Goal: Information Seeking & Learning: Learn about a topic

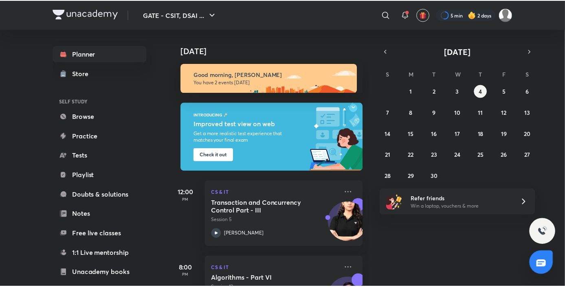
scroll to position [47, 0]
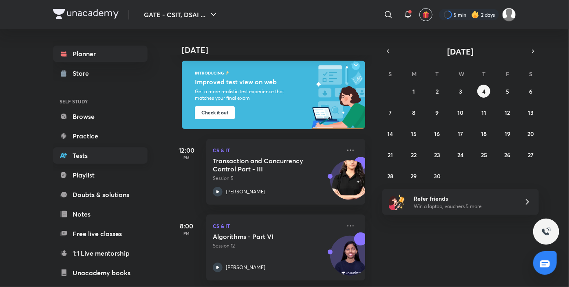
click at [79, 150] on link "Tests" at bounding box center [100, 156] width 95 height 16
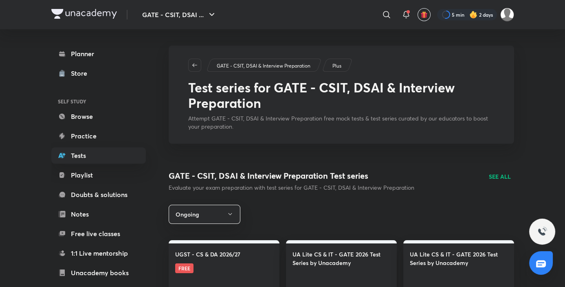
scroll to position [167, 0]
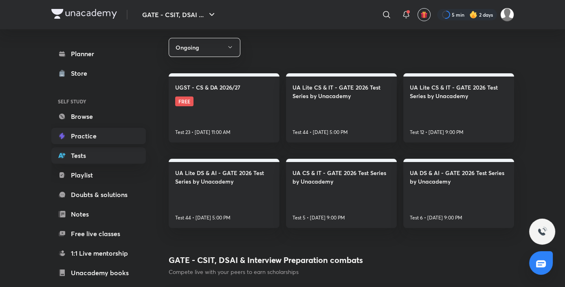
click at [97, 128] on link "Practice" at bounding box center [98, 136] width 95 height 16
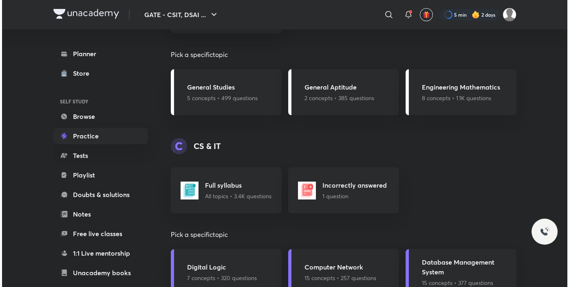
scroll to position [414, 0]
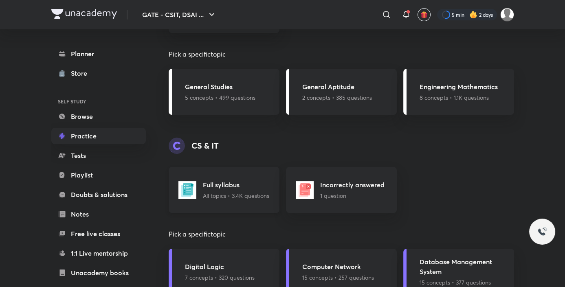
click at [247, 187] on h5 "Full syllabus" at bounding box center [236, 185] width 66 height 10
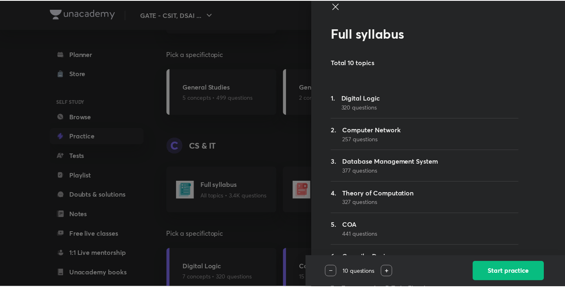
scroll to position [9, 0]
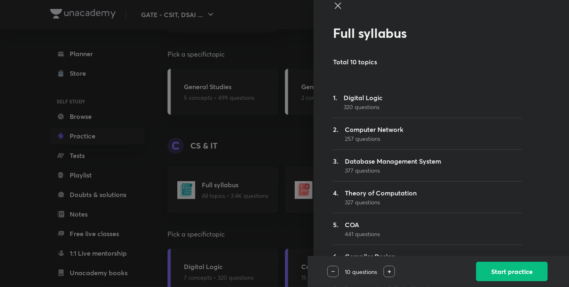
click at [333, 4] on icon at bounding box center [338, 6] width 10 height 10
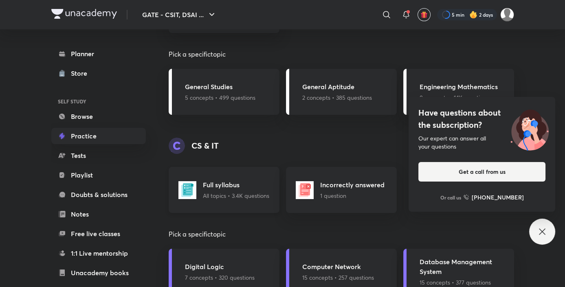
scroll to position [462, 0]
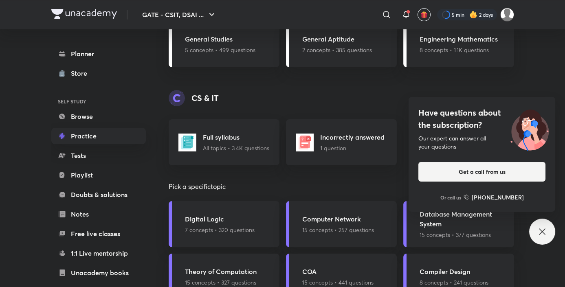
click at [542, 239] on div "Have questions about the subscription? Our expert can answer all your questions…" at bounding box center [542, 232] width 26 height 26
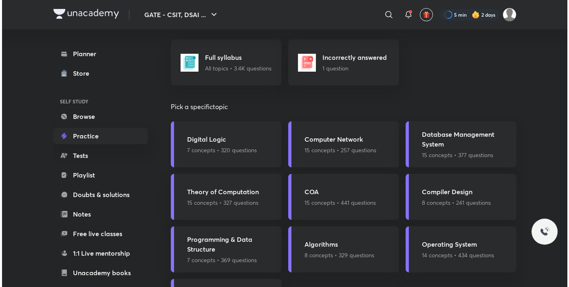
scroll to position [550, 0]
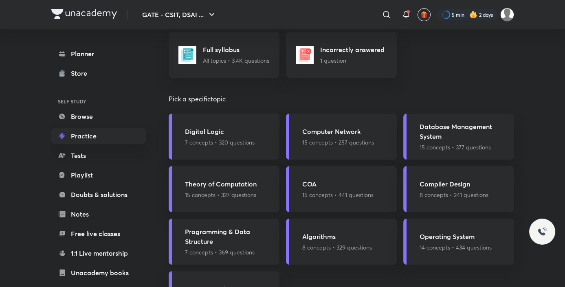
click at [249, 244] on h5 "Programming & Data Structure" at bounding box center [230, 237] width 90 height 20
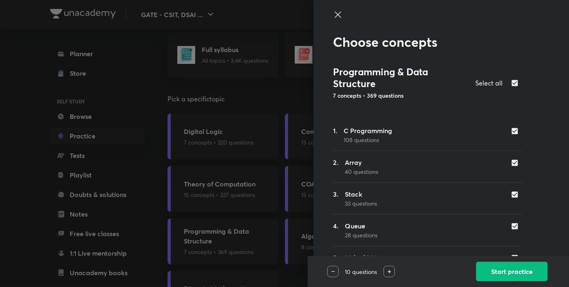
click at [511, 84] on input "checkbox" at bounding box center [516, 83] width 11 height 10
checkbox input "false"
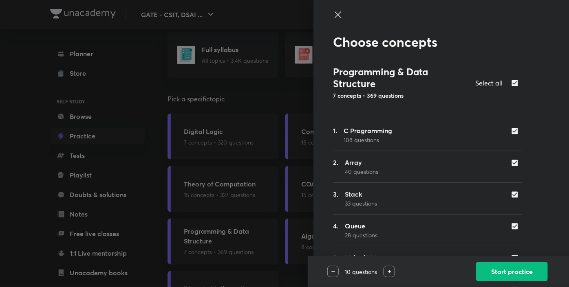
checkbox input "false"
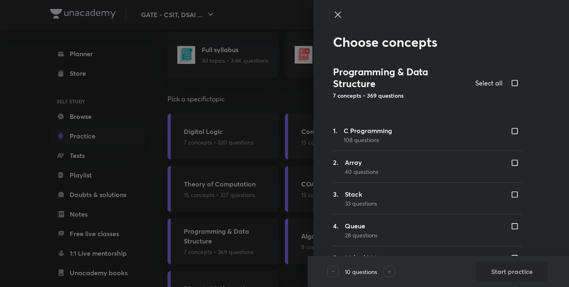
click at [511, 134] on input "checkbox" at bounding box center [516, 131] width 11 height 8
checkbox input "true"
click at [502, 271] on button "Start practice" at bounding box center [512, 271] width 72 height 20
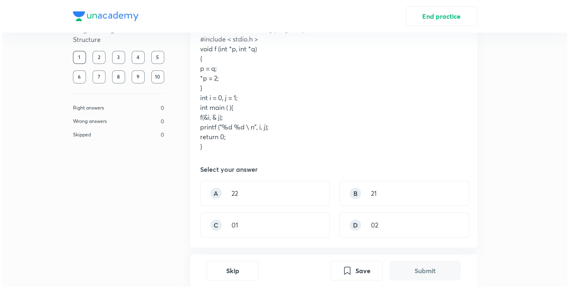
scroll to position [65, 0]
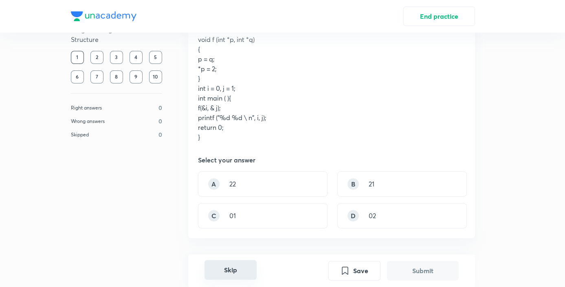
click at [224, 266] on button "Skip" at bounding box center [231, 270] width 52 height 20
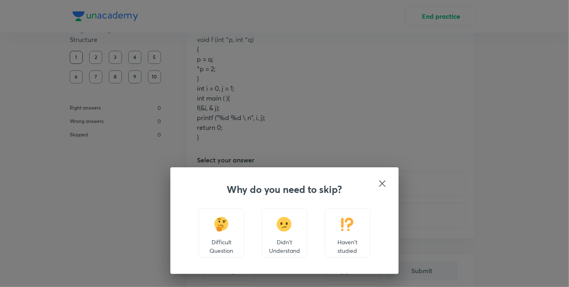
click at [339, 225] on div "Haven't studied" at bounding box center [348, 233] width 46 height 49
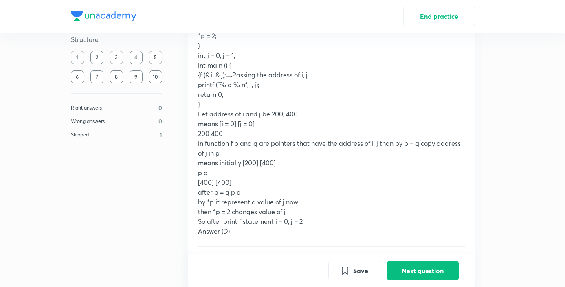
scroll to position [524, 0]
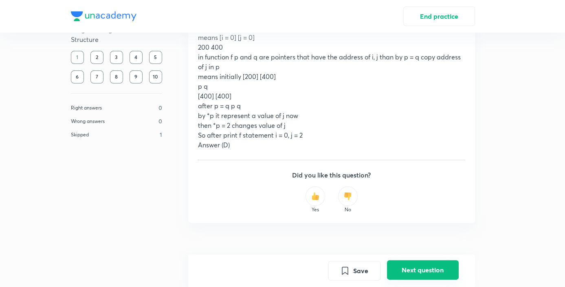
click at [421, 280] on button "Next question" at bounding box center [423, 270] width 72 height 20
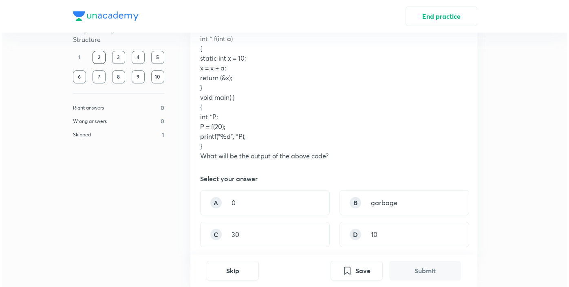
scroll to position [106, 0]
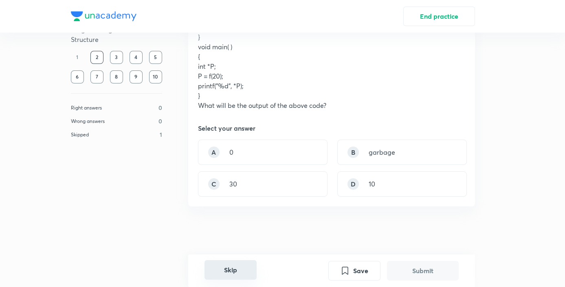
click at [227, 272] on button "Skip" at bounding box center [231, 270] width 52 height 20
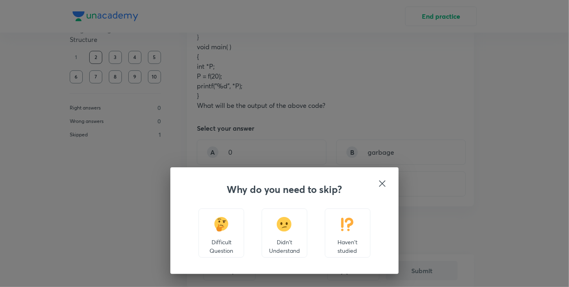
click at [343, 225] on img at bounding box center [347, 224] width 15 height 15
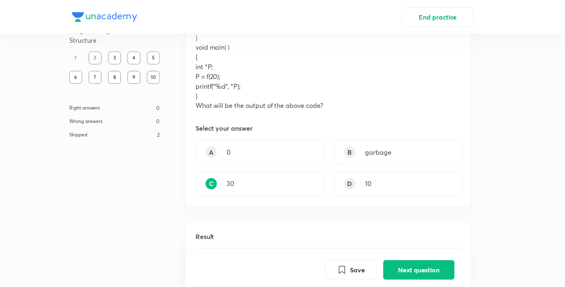
scroll to position [329, 0]
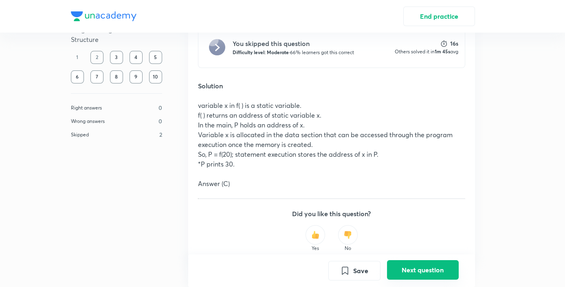
click at [417, 277] on button "Next question" at bounding box center [423, 270] width 72 height 20
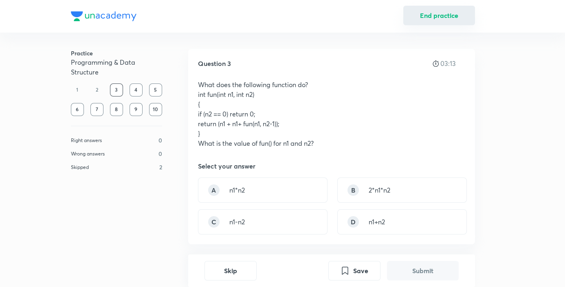
click at [431, 11] on button "End practice" at bounding box center [439, 16] width 72 height 20
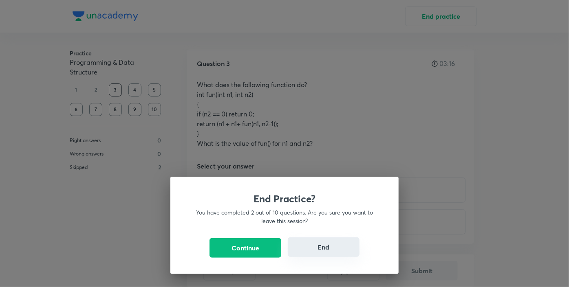
click at [317, 244] on button "End" at bounding box center [324, 248] width 72 height 20
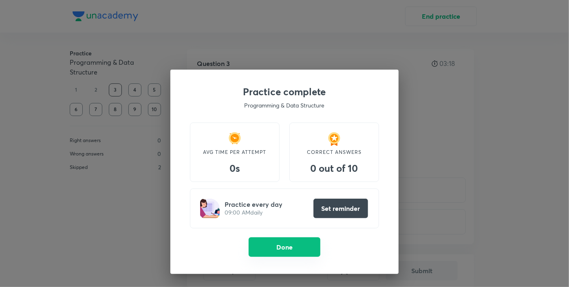
click at [293, 248] on button "Done" at bounding box center [285, 248] width 72 height 20
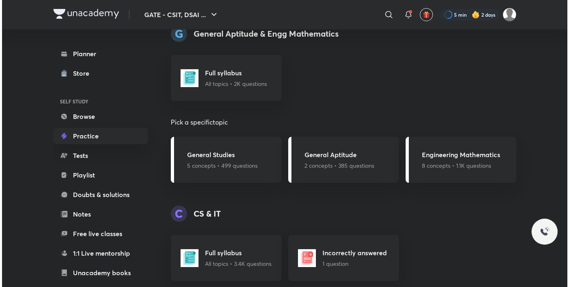
scroll to position [347, 0]
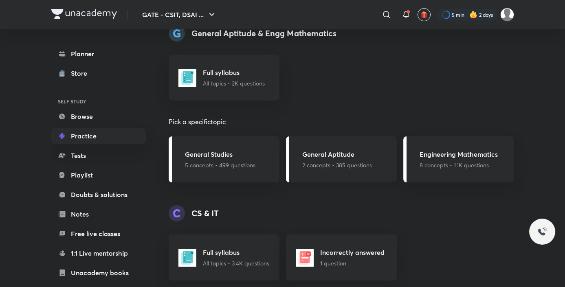
click at [329, 154] on h5 "General Aptitude" at bounding box center [337, 155] width 70 height 10
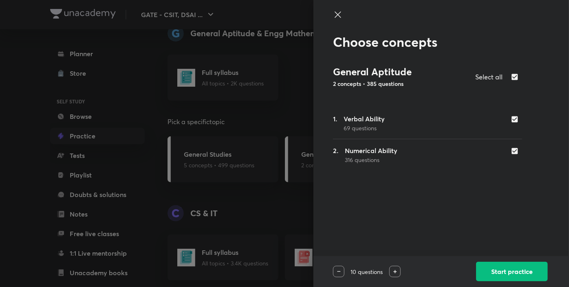
click at [516, 147] on input "checkbox" at bounding box center [516, 151] width 11 height 8
checkbox input "false"
click at [512, 274] on button "Start practice" at bounding box center [512, 271] width 72 height 20
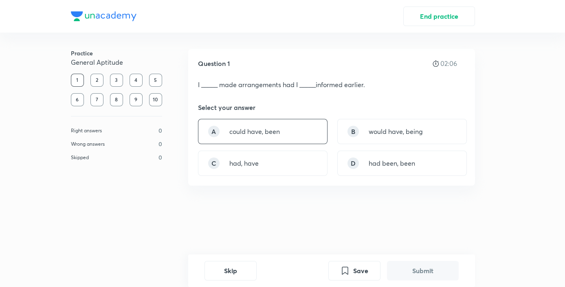
click at [254, 133] on p "could have, been" at bounding box center [254, 132] width 51 height 10
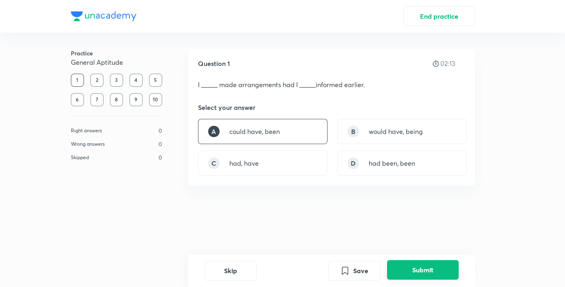
click at [436, 269] on button "Submit" at bounding box center [423, 270] width 72 height 20
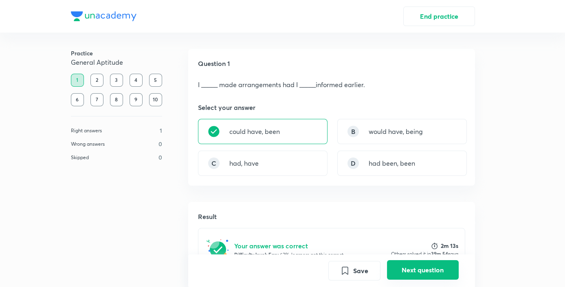
scroll to position [165, 0]
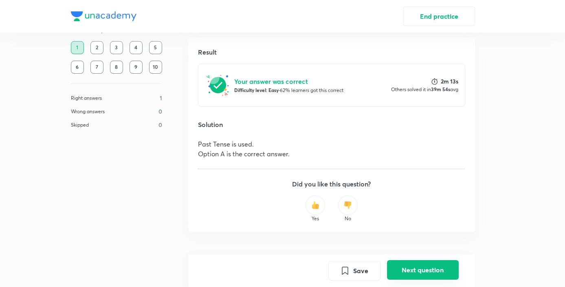
click at [397, 266] on button "Next question" at bounding box center [423, 270] width 72 height 20
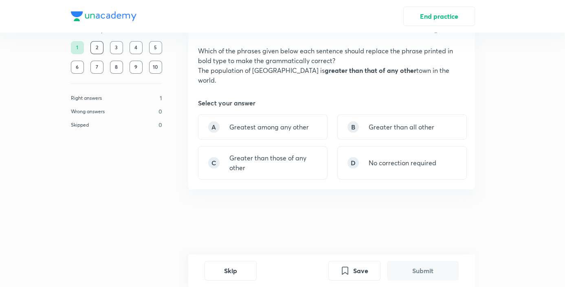
scroll to position [0, 0]
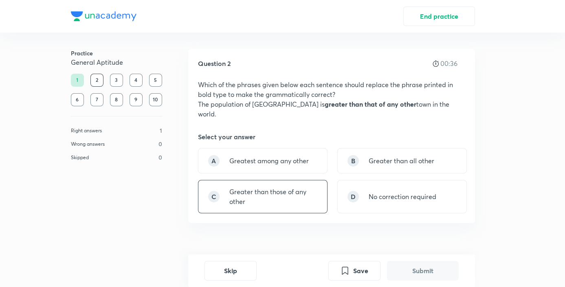
click at [256, 191] on p "Greater than those of any other" at bounding box center [273, 197] width 88 height 20
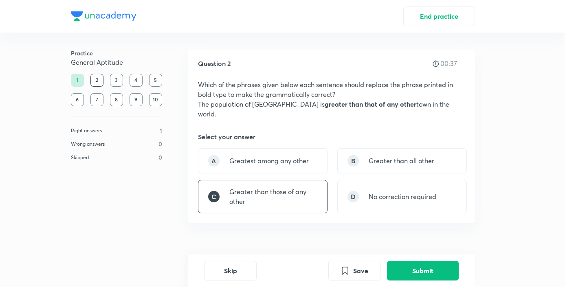
click at [256, 191] on p "Greater than those of any other" at bounding box center [273, 197] width 88 height 20
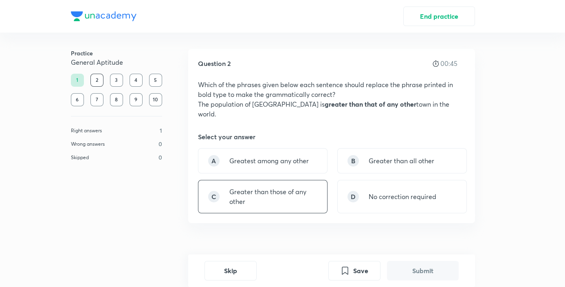
click at [271, 189] on p "Greater than those of any other" at bounding box center [273, 197] width 88 height 20
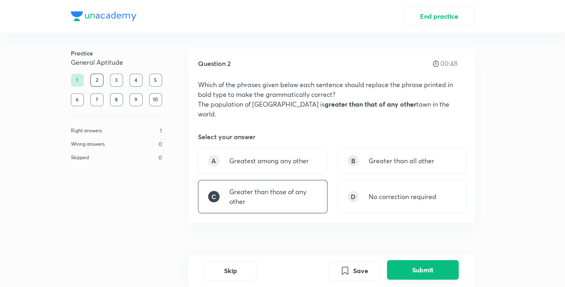
click at [404, 274] on button "Submit" at bounding box center [423, 270] width 72 height 20
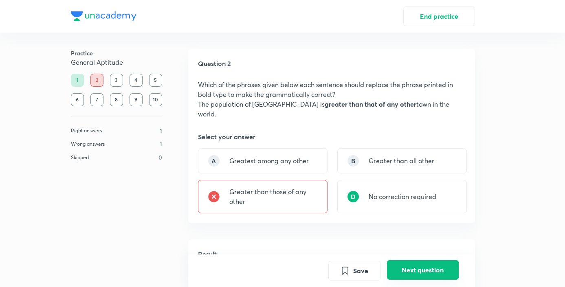
scroll to position [183, 0]
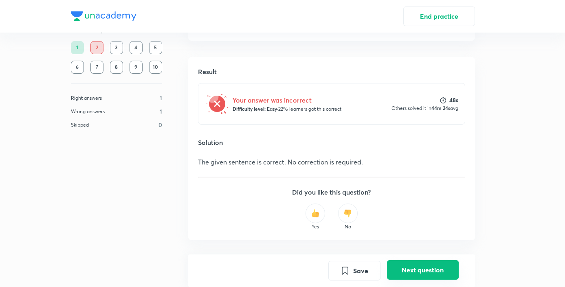
click at [410, 273] on button "Next question" at bounding box center [423, 270] width 72 height 20
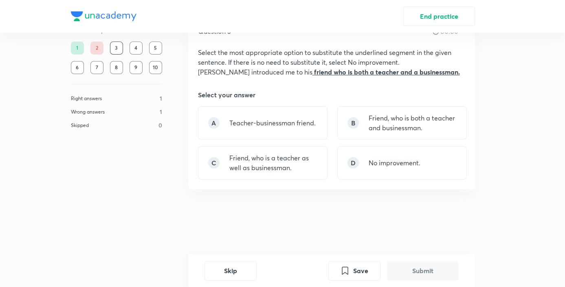
scroll to position [0, 0]
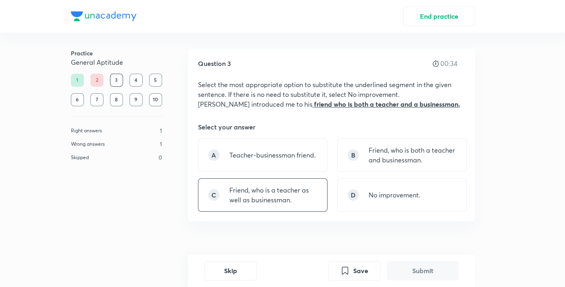
click at [294, 198] on p "Friend, who is a teacher as well as businessman." at bounding box center [273, 195] width 88 height 20
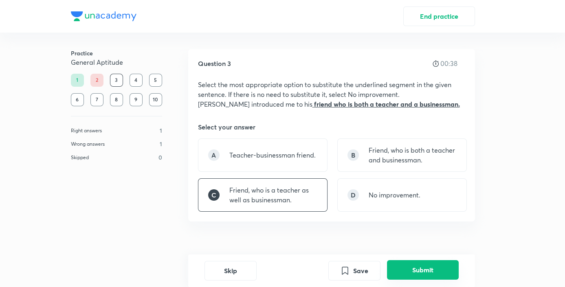
click at [406, 270] on button "Submit" at bounding box center [423, 270] width 72 height 20
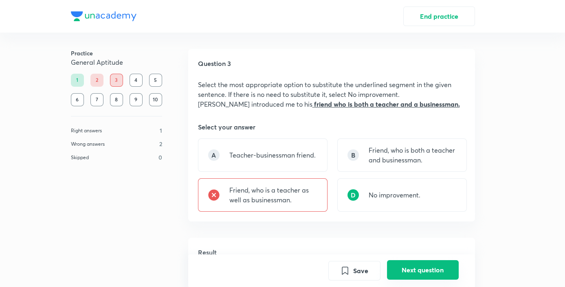
scroll to position [210, 0]
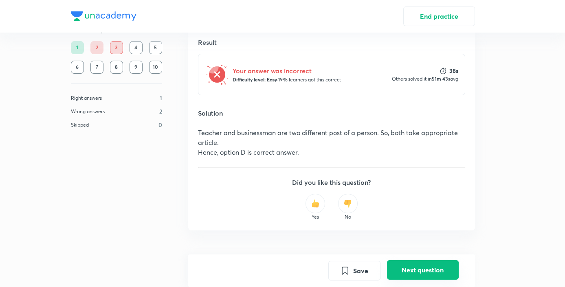
click at [406, 270] on button "Next question" at bounding box center [423, 270] width 72 height 20
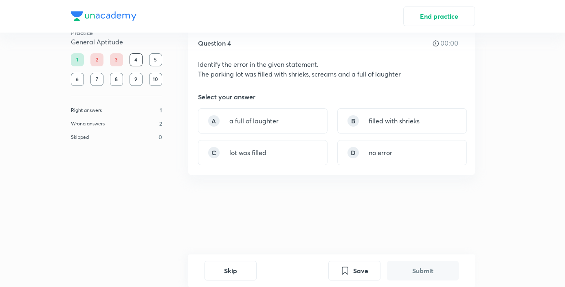
scroll to position [0, 0]
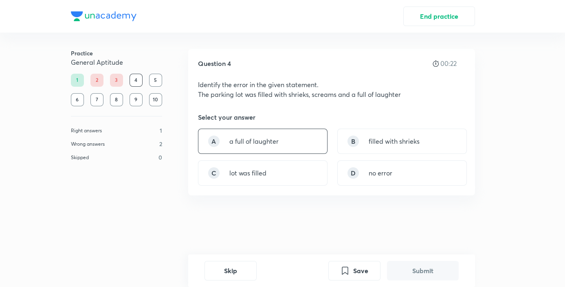
click at [288, 150] on div "A a full of laughter" at bounding box center [263, 141] width 130 height 25
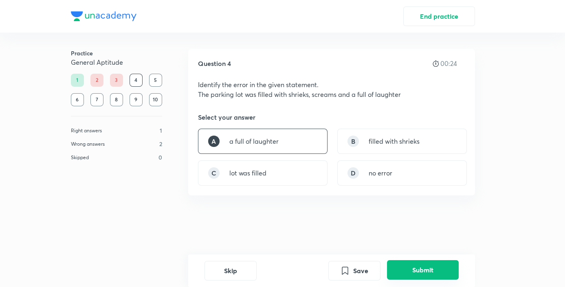
click at [416, 266] on button "Submit" at bounding box center [423, 270] width 72 height 20
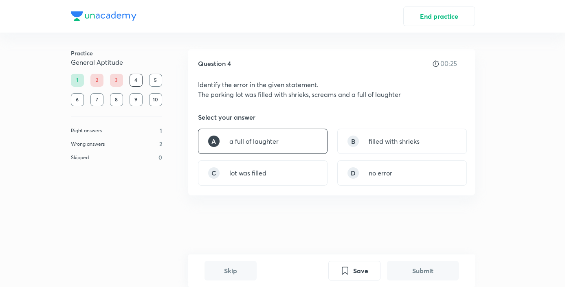
scroll to position [211, 0]
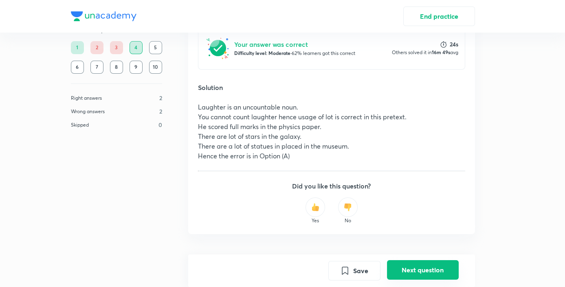
click at [423, 271] on button "Next question" at bounding box center [423, 270] width 72 height 20
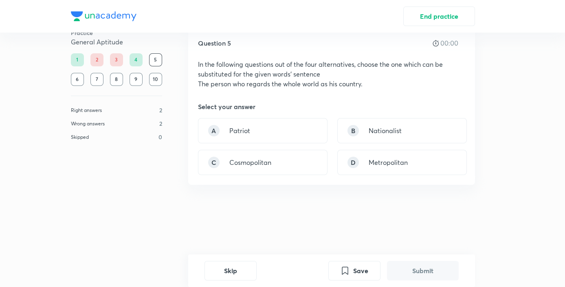
scroll to position [0, 0]
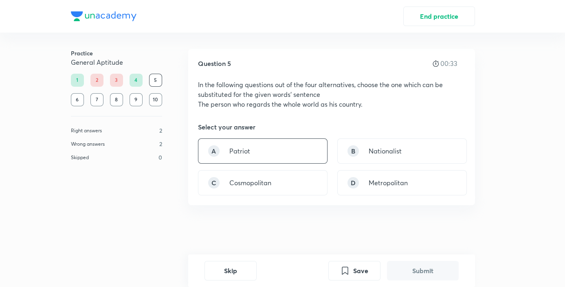
click at [258, 154] on div "A Patriot" at bounding box center [263, 151] width 130 height 25
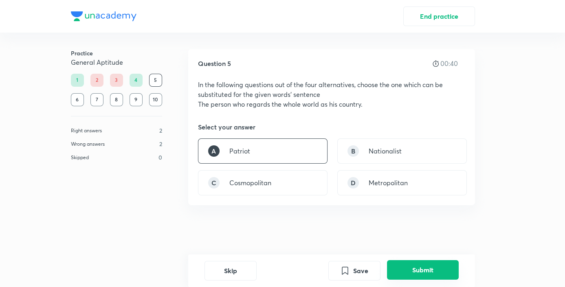
click at [401, 268] on button "Submit" at bounding box center [423, 270] width 72 height 20
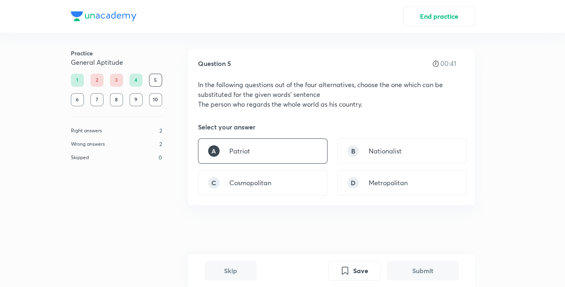
scroll to position [174, 0]
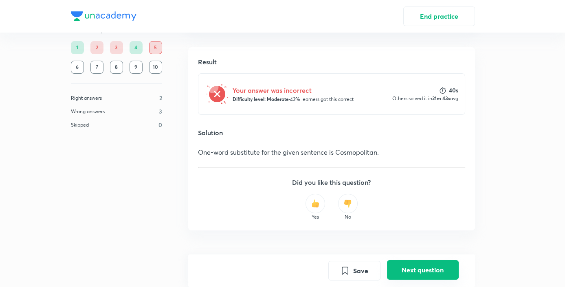
click at [421, 272] on button "Next question" at bounding box center [423, 270] width 72 height 20
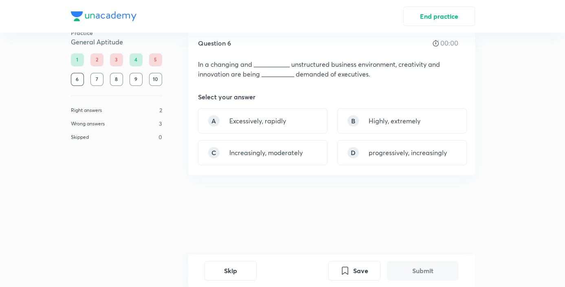
scroll to position [0, 0]
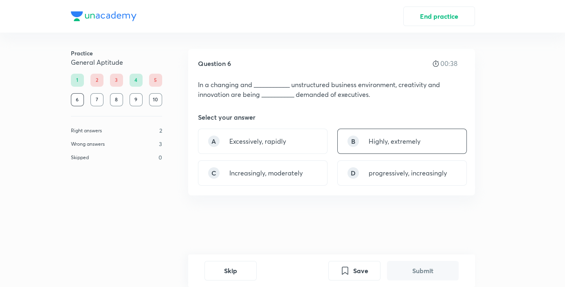
click at [366, 140] on div "B Highly, extremely" at bounding box center [402, 141] width 130 height 25
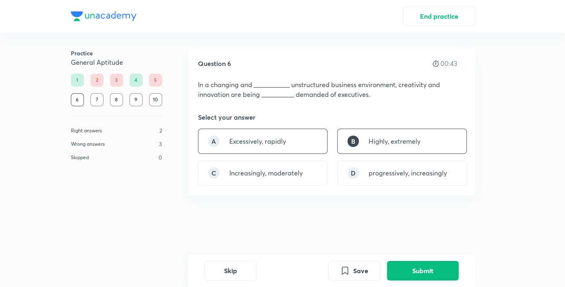
click at [282, 137] on p "Excessively, rapidly" at bounding box center [257, 142] width 57 height 10
click at [422, 275] on button "Submit" at bounding box center [423, 270] width 72 height 20
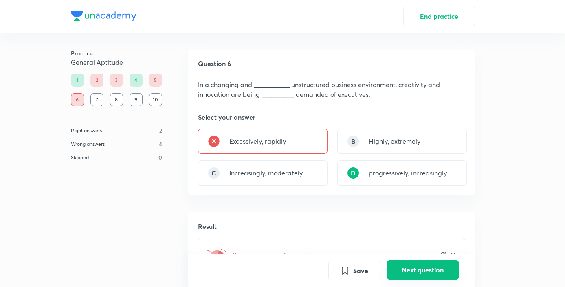
scroll to position [165, 0]
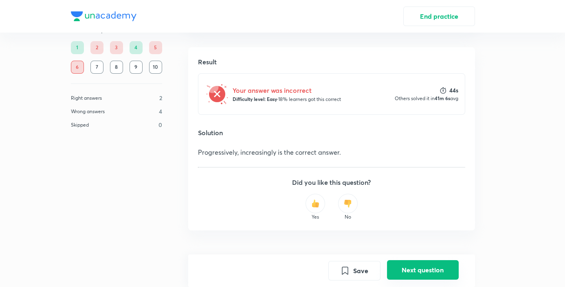
click at [427, 272] on button "Next question" at bounding box center [423, 270] width 72 height 20
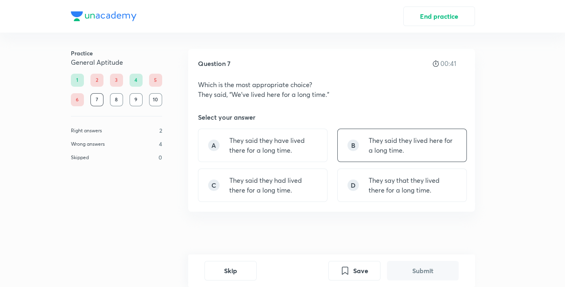
click at [383, 143] on p "They said they lived here for a long time." at bounding box center [413, 146] width 88 height 20
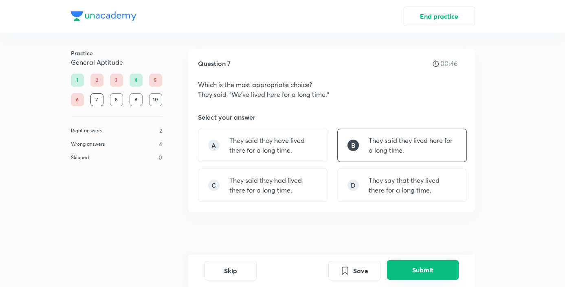
click at [425, 268] on button "Submit" at bounding box center [423, 270] width 72 height 20
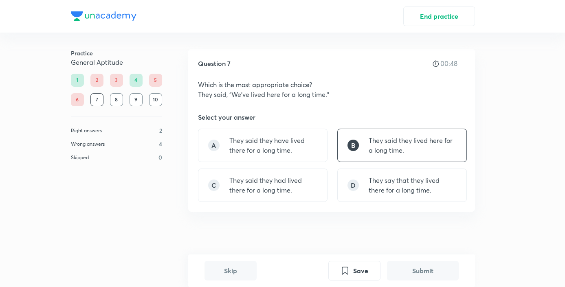
scroll to position [181, 0]
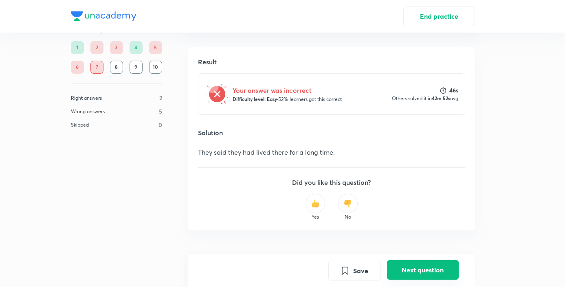
click at [425, 268] on button "Next question" at bounding box center [423, 270] width 72 height 20
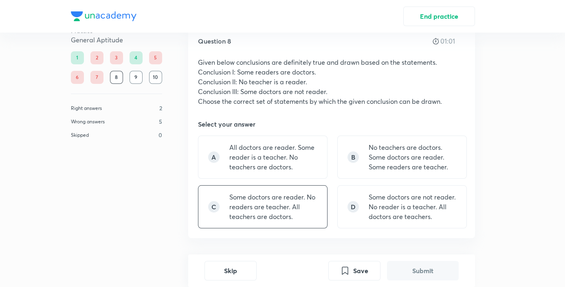
scroll to position [23, 0]
click at [392, 167] on p "No teachers are doctors. Some doctors are reader. Some readers are teacher." at bounding box center [413, 156] width 88 height 29
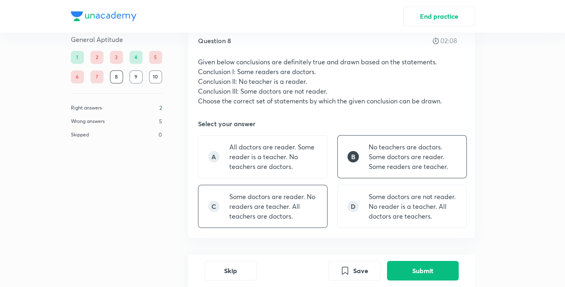
click at [301, 210] on p "Some doctors are reader. No readers are teacher. All teachers are doctors." at bounding box center [273, 206] width 88 height 29
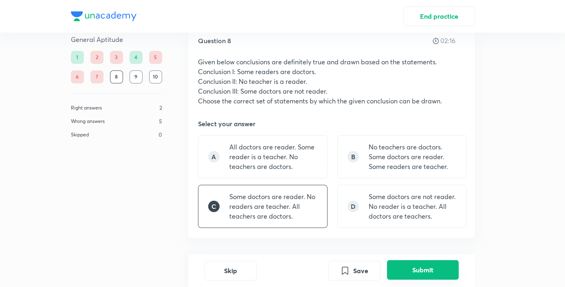
click at [416, 273] on button "Submit" at bounding box center [423, 270] width 72 height 20
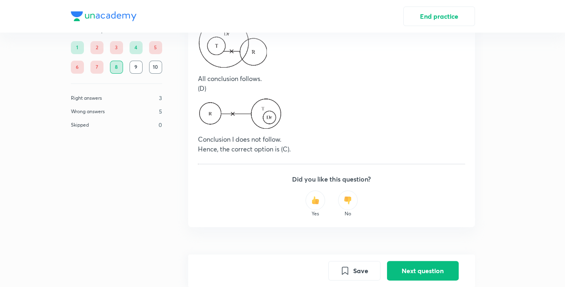
scroll to position [538, 0]
click at [407, 271] on button "Next question" at bounding box center [423, 270] width 72 height 20
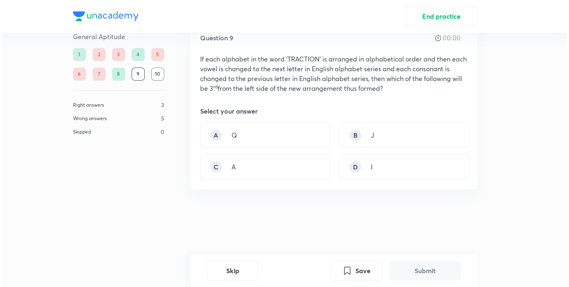
scroll to position [0, 0]
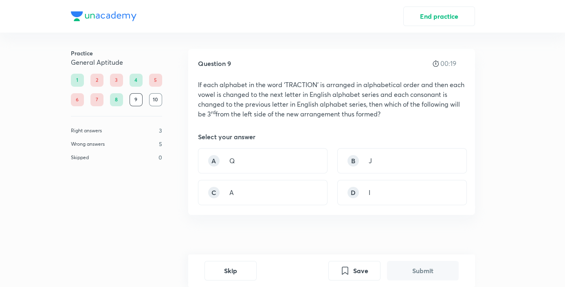
click at [239, 281] on div "Skip Save Submit" at bounding box center [331, 271] width 287 height 33
click at [240, 274] on button "Skip" at bounding box center [231, 270] width 52 height 20
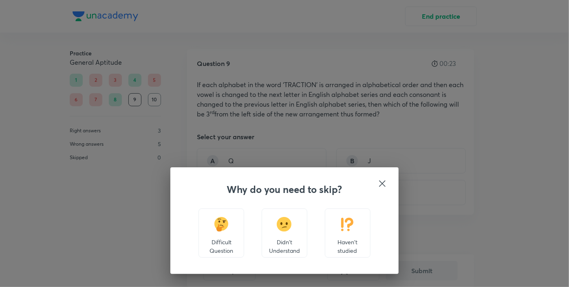
click at [348, 240] on p "Haven't studied" at bounding box center [348, 246] width 32 height 17
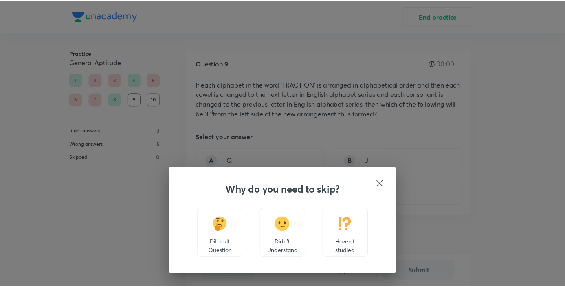
scroll to position [223, 0]
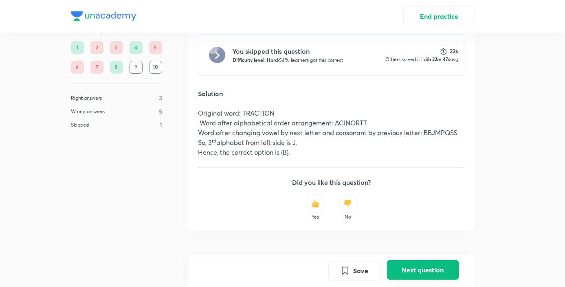
click at [412, 261] on button "Next question" at bounding box center [423, 270] width 72 height 20
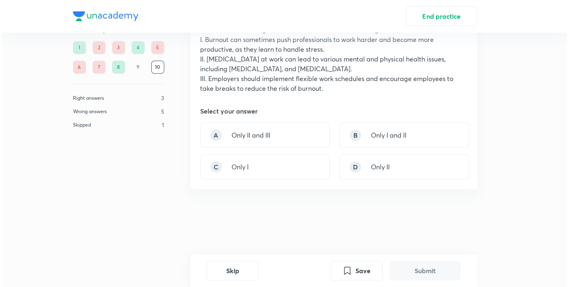
scroll to position [0, 0]
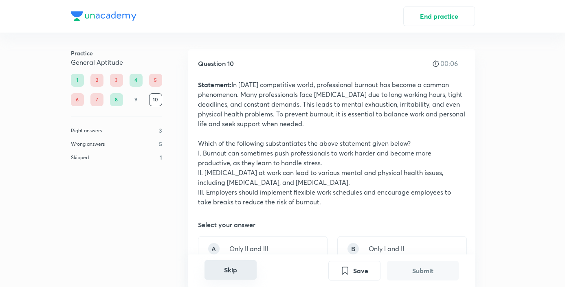
click at [231, 272] on button "Skip" at bounding box center [231, 270] width 52 height 20
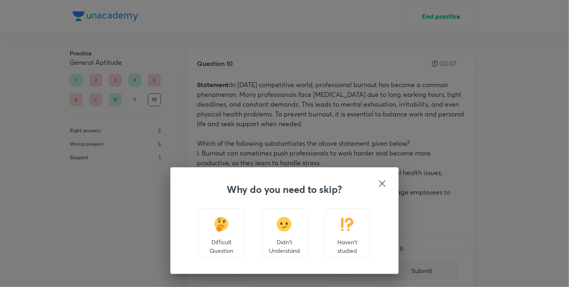
click at [347, 235] on div "Haven't studied" at bounding box center [348, 233] width 46 height 49
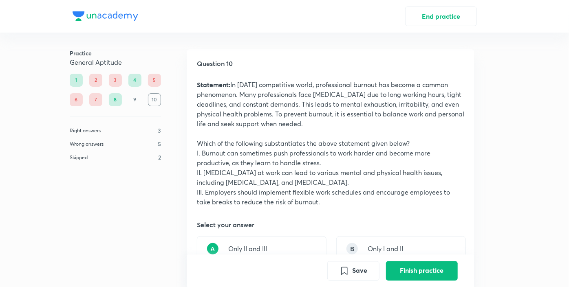
scroll to position [319, 0]
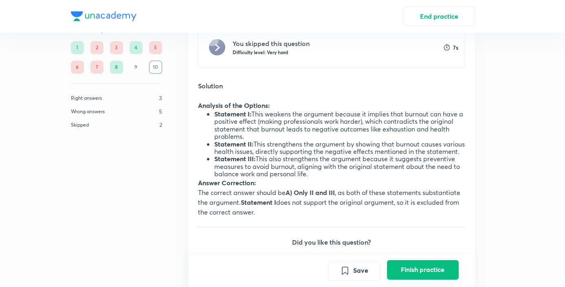
click at [414, 269] on button "Finish practice" at bounding box center [423, 270] width 72 height 20
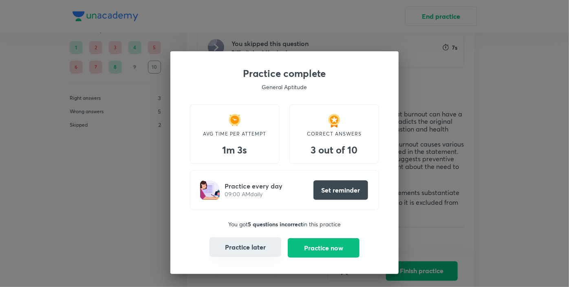
click at [258, 250] on button "Practice later" at bounding box center [245, 248] width 72 height 20
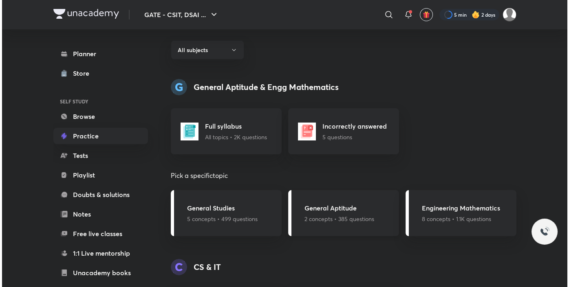
scroll to position [293, 0]
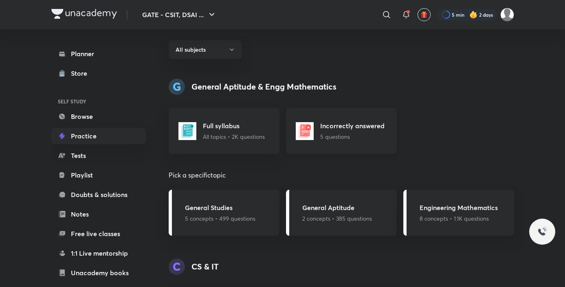
click at [338, 128] on h5 "Incorrectly answered" at bounding box center [352, 126] width 64 height 10
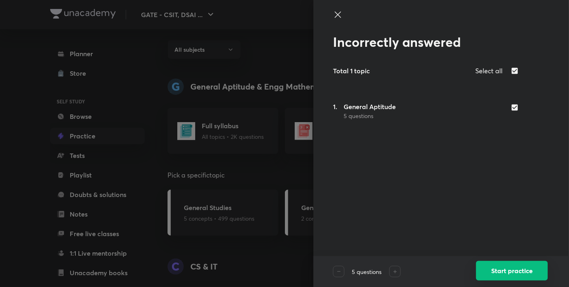
click at [499, 275] on button "Start practice" at bounding box center [512, 271] width 72 height 20
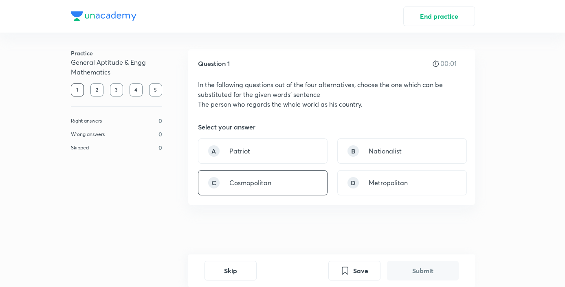
click at [275, 178] on div "C Cosmopolitan" at bounding box center [263, 182] width 130 height 25
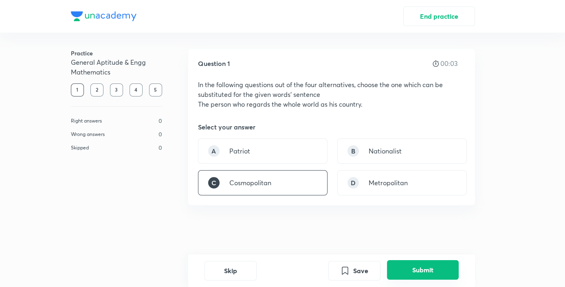
click at [438, 268] on button "Submit" at bounding box center [423, 270] width 72 height 20
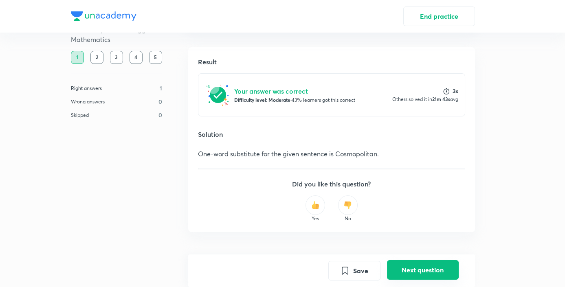
click at [424, 269] on button "Next question" at bounding box center [423, 270] width 72 height 20
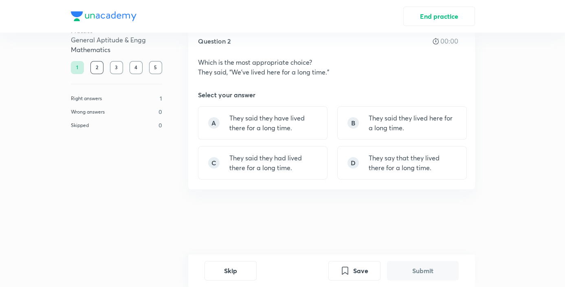
scroll to position [0, 0]
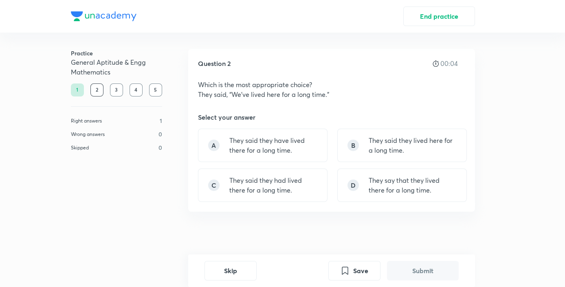
click at [272, 163] on div "A They said they have lived there for a long time. B They said they lived here …" at bounding box center [331, 165] width 267 height 73
click at [271, 156] on div "A They said they have lived there for a long time." at bounding box center [263, 145] width 130 height 33
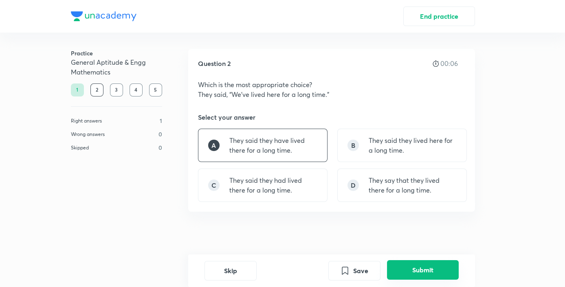
click at [413, 270] on button "Submit" at bounding box center [423, 270] width 72 height 20
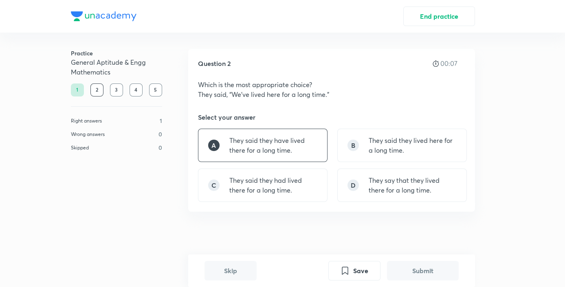
scroll to position [181, 0]
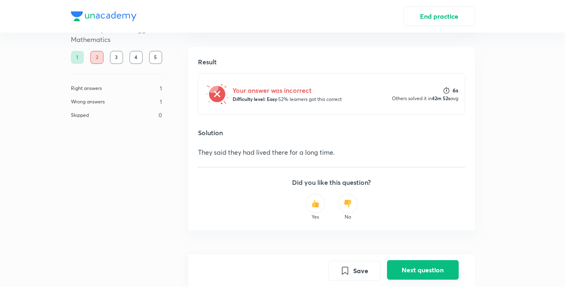
click at [412, 272] on button "Next question" at bounding box center [423, 270] width 72 height 20
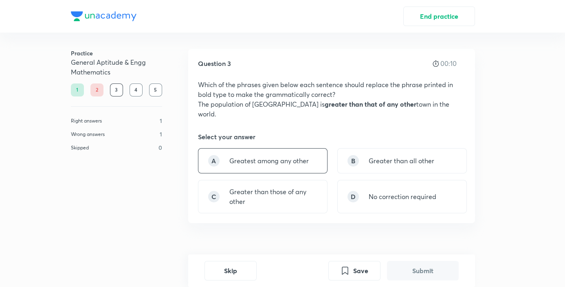
click at [299, 148] on div "A Greatest among any other" at bounding box center [263, 160] width 130 height 25
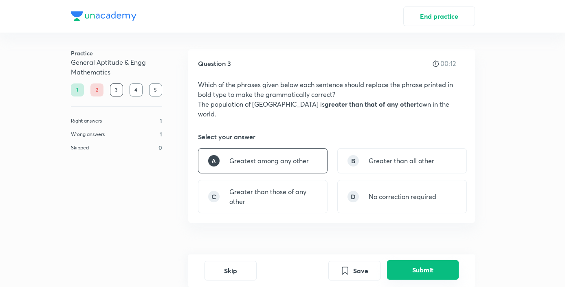
click at [422, 274] on button "Submit" at bounding box center [423, 270] width 72 height 20
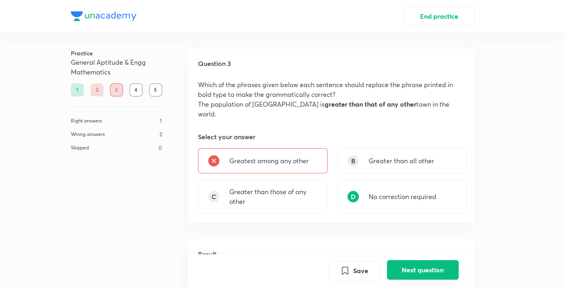
scroll to position [183, 0]
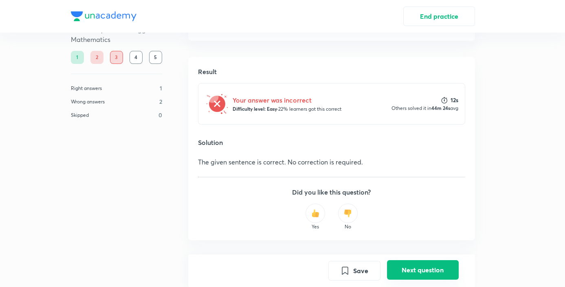
click at [421, 269] on button "Next question" at bounding box center [423, 270] width 72 height 20
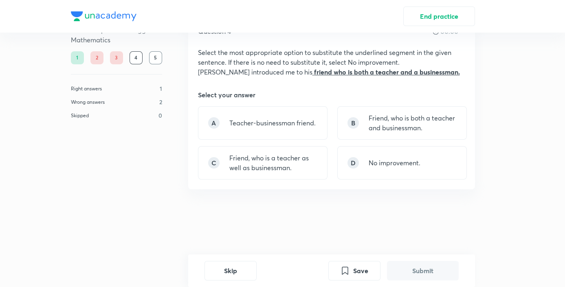
scroll to position [0, 0]
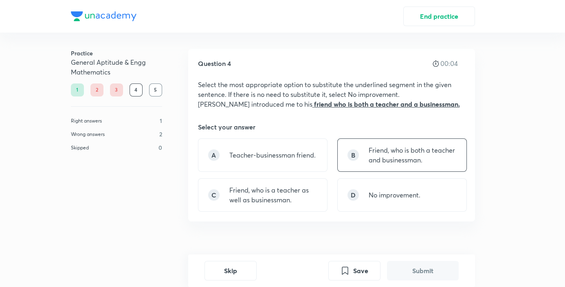
click at [432, 161] on p "Friend, who is both a teacher and businessman." at bounding box center [413, 155] width 88 height 20
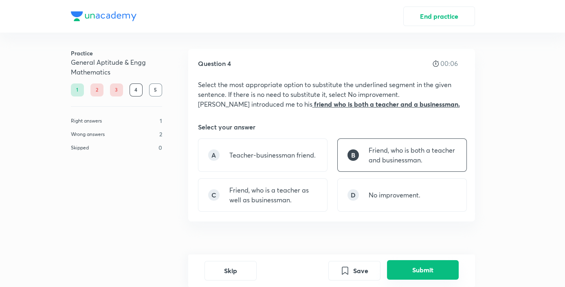
click at [423, 278] on button "Submit" at bounding box center [423, 270] width 72 height 20
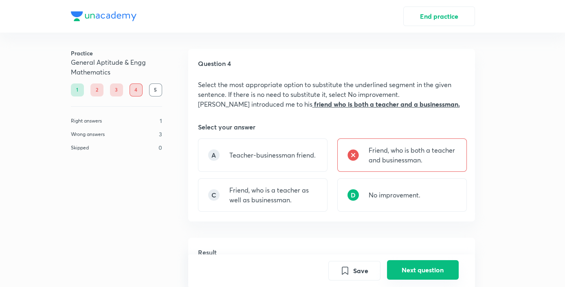
scroll to position [210, 0]
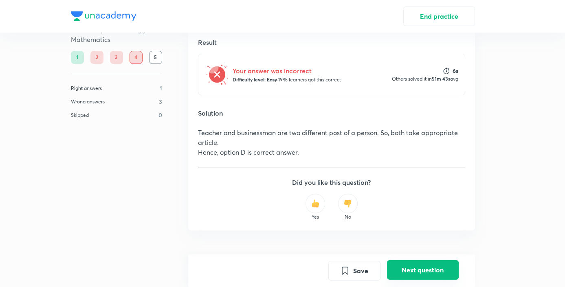
click at [420, 271] on button "Next question" at bounding box center [423, 270] width 72 height 20
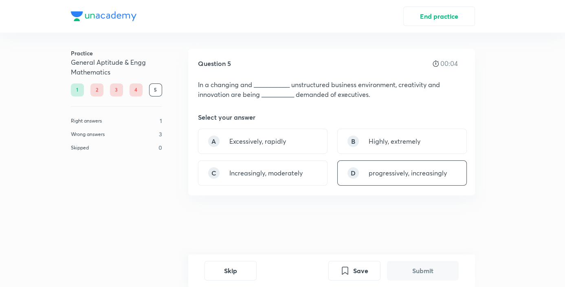
click at [381, 177] on p "progressively, increasingly" at bounding box center [408, 173] width 78 height 10
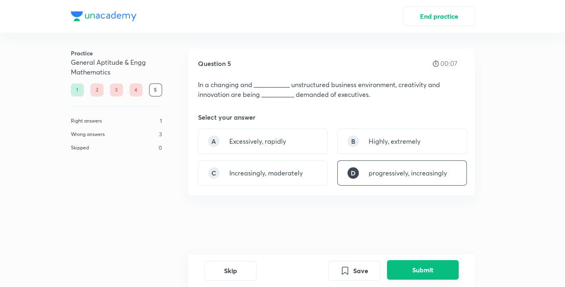
click at [425, 273] on button "Submit" at bounding box center [423, 270] width 72 height 20
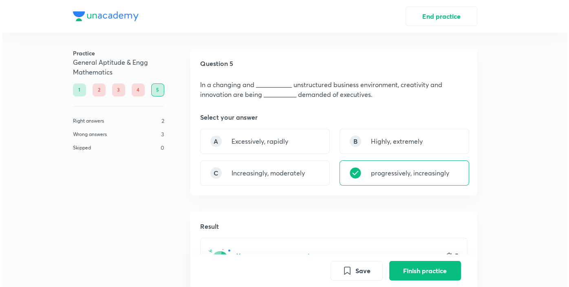
scroll to position [165, 0]
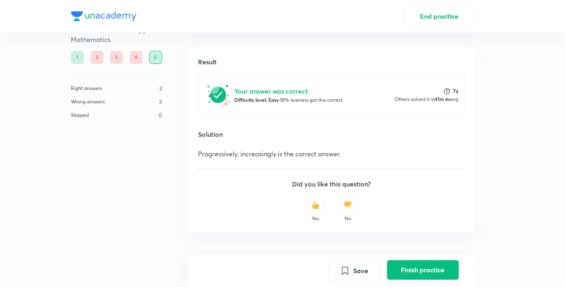
click at [411, 270] on button "Finish practice" at bounding box center [423, 270] width 72 height 20
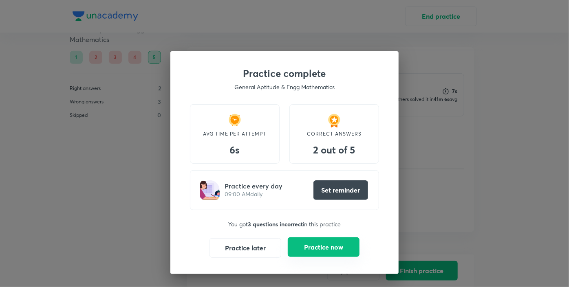
click at [310, 244] on button "Practice now" at bounding box center [324, 248] width 72 height 20
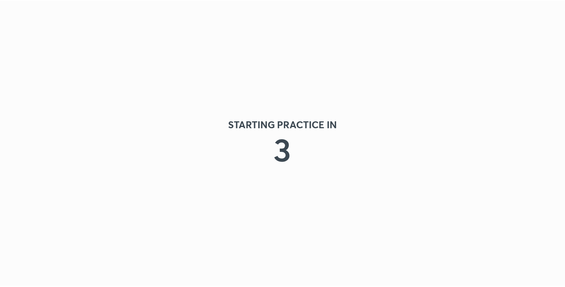
scroll to position [0, 0]
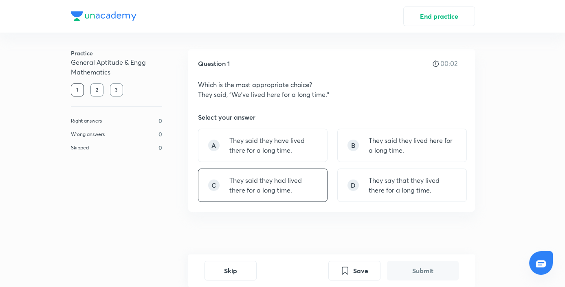
click at [297, 185] on p "They said they had lived there for a long time." at bounding box center [273, 186] width 88 height 20
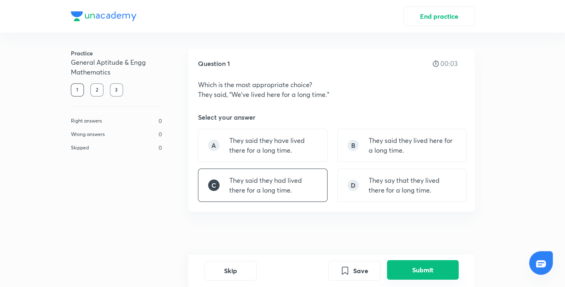
click at [401, 267] on button "Submit" at bounding box center [423, 270] width 72 height 20
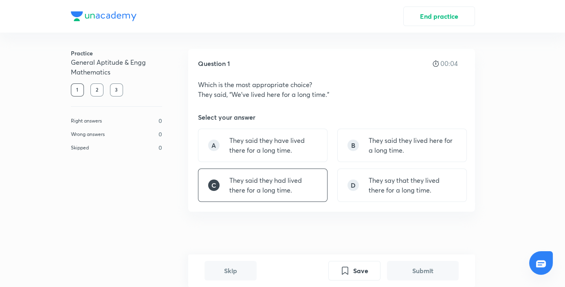
scroll to position [181, 0]
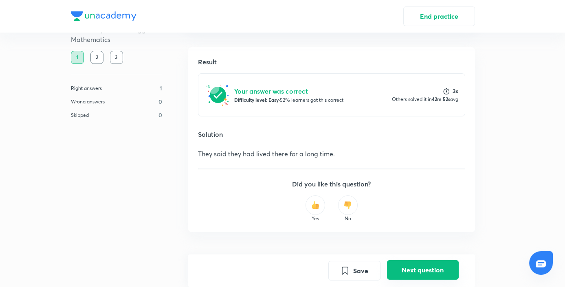
click at [421, 276] on button "Next question" at bounding box center [423, 270] width 72 height 20
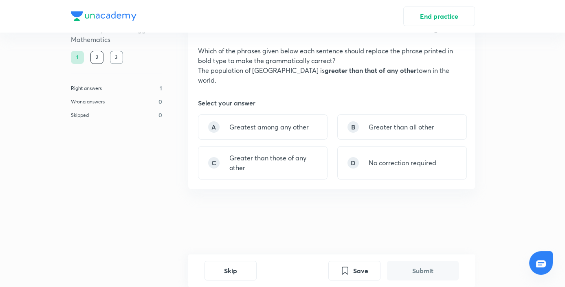
scroll to position [0, 0]
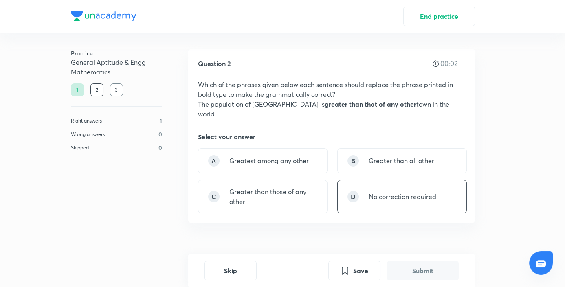
click at [404, 192] on p "No correction required" at bounding box center [403, 197] width 68 height 10
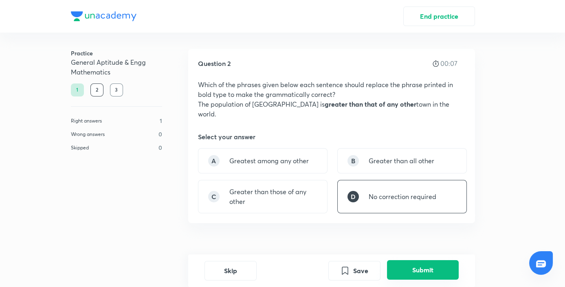
click at [409, 269] on button "Submit" at bounding box center [423, 270] width 72 height 20
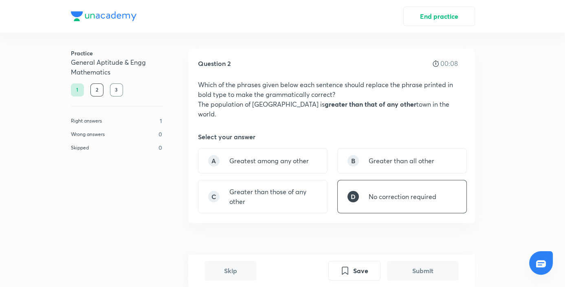
scroll to position [192, 0]
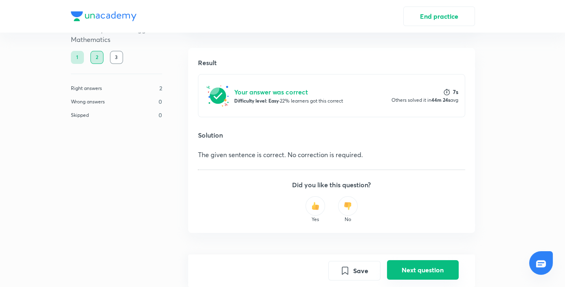
click at [409, 269] on button "Next question" at bounding box center [423, 270] width 72 height 20
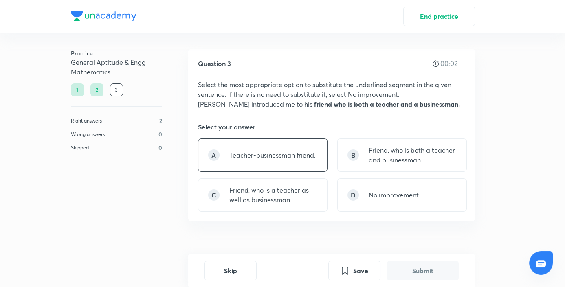
click at [306, 156] on p "Teacher-businessman friend." at bounding box center [272, 155] width 86 height 10
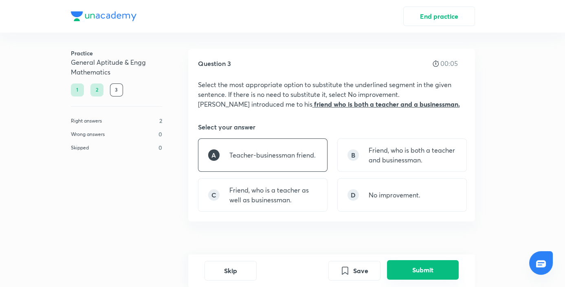
click at [409, 267] on button "Submit" at bounding box center [423, 270] width 72 height 20
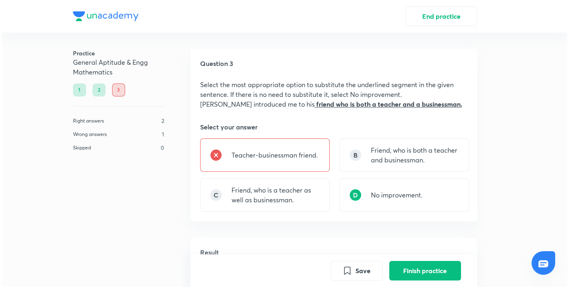
scroll to position [210, 0]
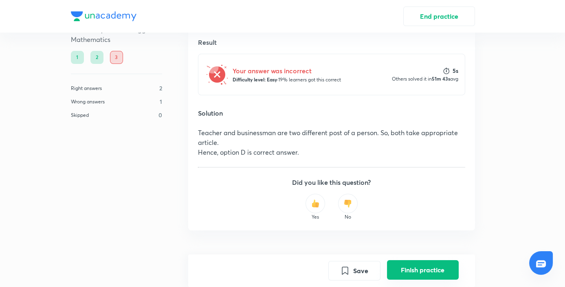
click at [412, 272] on button "Finish practice" at bounding box center [423, 270] width 72 height 20
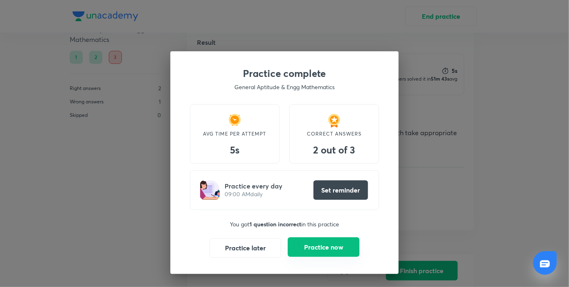
click at [306, 246] on button "Practice now" at bounding box center [324, 248] width 72 height 20
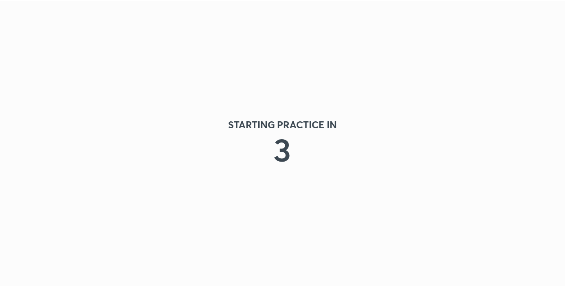
scroll to position [0, 0]
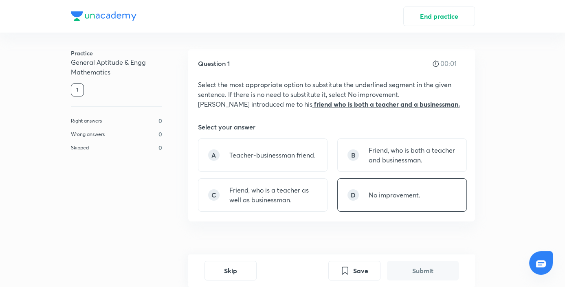
click at [393, 191] on p "No improvement." at bounding box center [395, 195] width 52 height 10
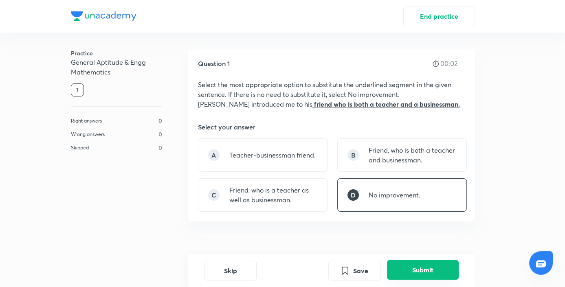
click at [409, 268] on button "Submit" at bounding box center [423, 270] width 72 height 20
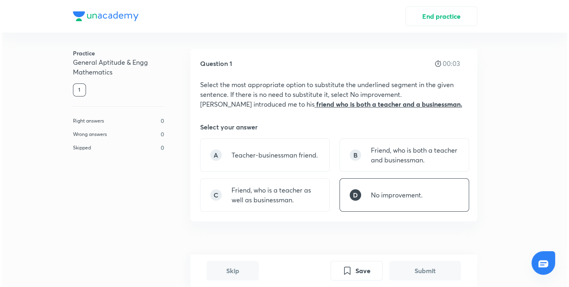
scroll to position [210, 0]
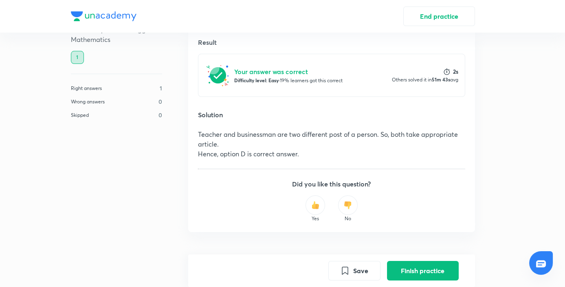
click at [409, 268] on button "Finish practice" at bounding box center [423, 271] width 72 height 20
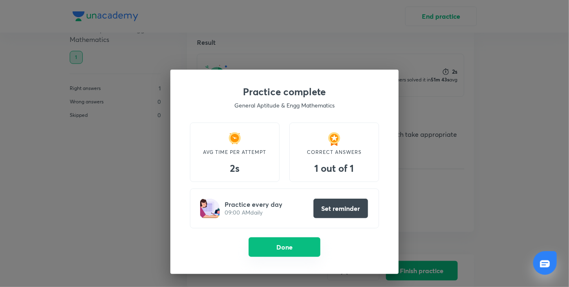
click at [286, 248] on button "Done" at bounding box center [285, 248] width 72 height 20
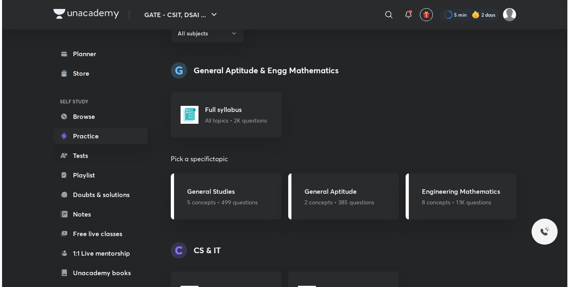
scroll to position [312, 0]
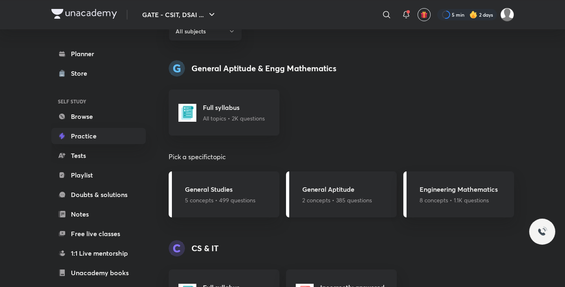
click at [350, 200] on p "2 concepts • 385 questions" at bounding box center [337, 200] width 70 height 9
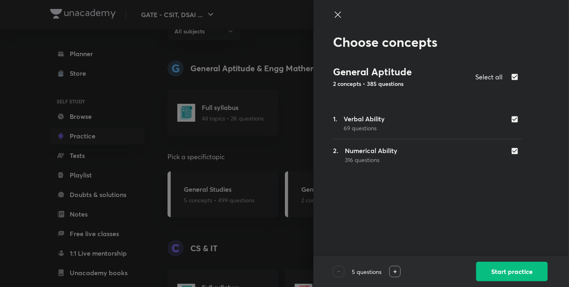
click at [514, 121] on input "checkbox" at bounding box center [516, 119] width 11 height 8
checkbox input "false"
click at [484, 272] on button "Start practice" at bounding box center [512, 271] width 72 height 20
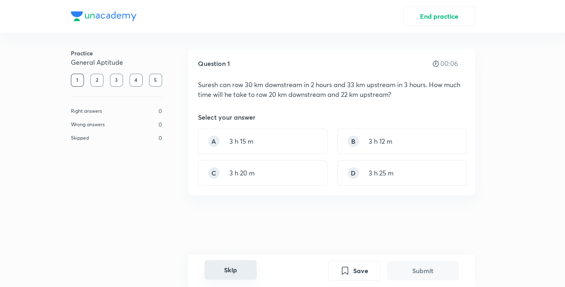
click at [224, 269] on button "Skip" at bounding box center [231, 270] width 52 height 20
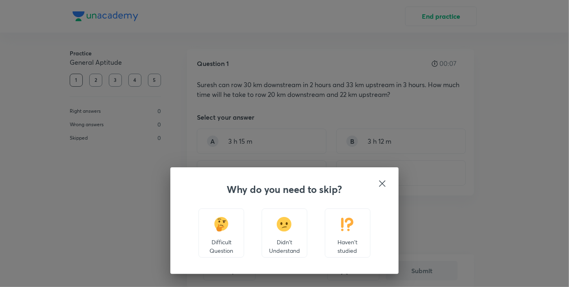
click at [356, 216] on div "Haven't studied" at bounding box center [348, 233] width 46 height 49
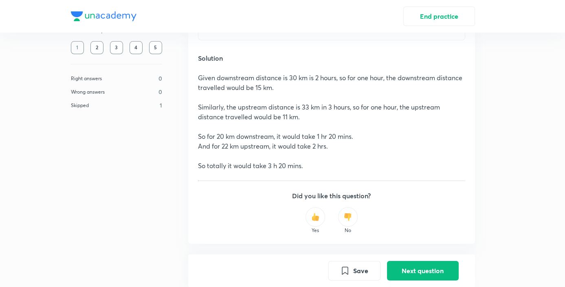
scroll to position [245, 0]
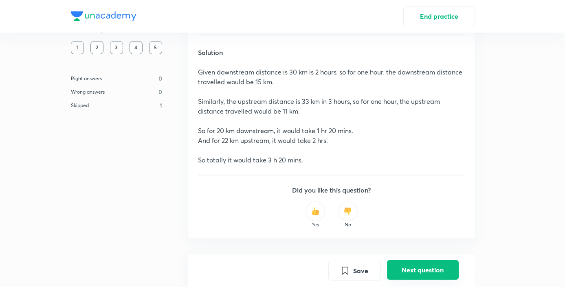
click at [400, 266] on button "Next question" at bounding box center [423, 270] width 72 height 20
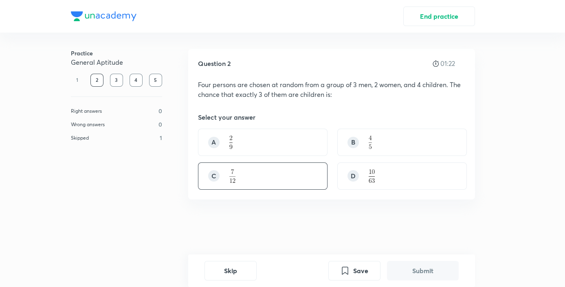
click at [240, 178] on div "C" at bounding box center [263, 176] width 130 height 27
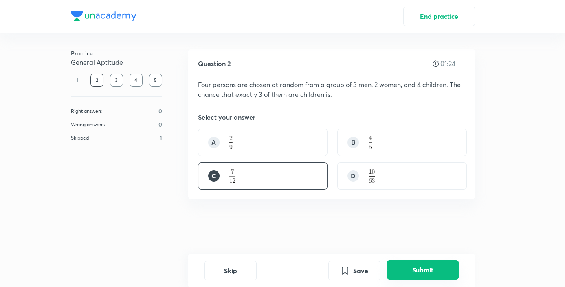
click at [423, 271] on button "Submit" at bounding box center [423, 270] width 72 height 20
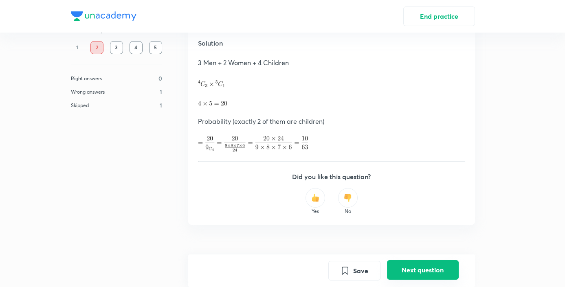
scroll to position [259, 0]
click at [405, 273] on button "Next question" at bounding box center [423, 270] width 72 height 20
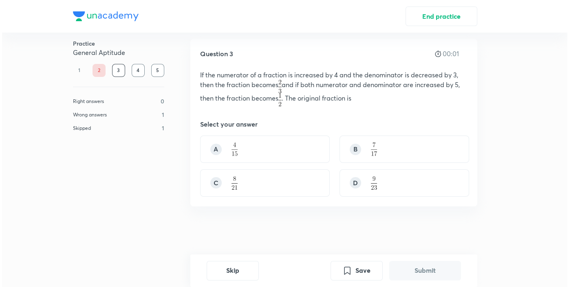
scroll to position [9, 0]
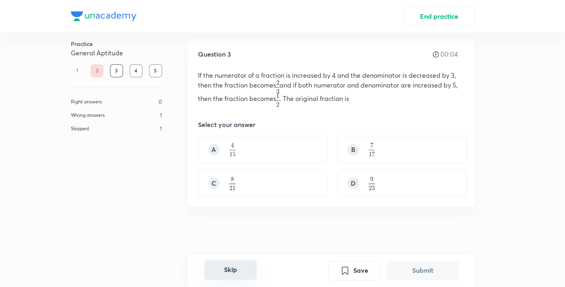
click at [238, 272] on button "Skip" at bounding box center [231, 270] width 52 height 20
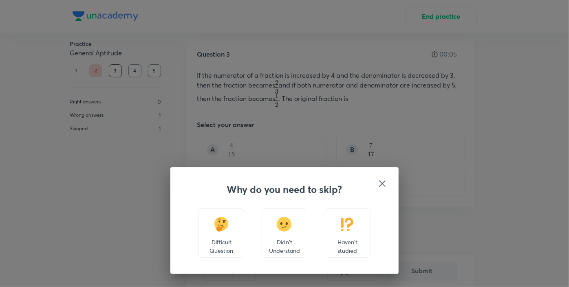
click at [345, 240] on p "Haven't studied" at bounding box center [348, 246] width 32 height 17
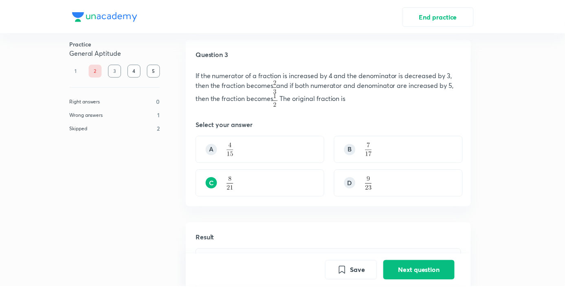
scroll to position [232, 0]
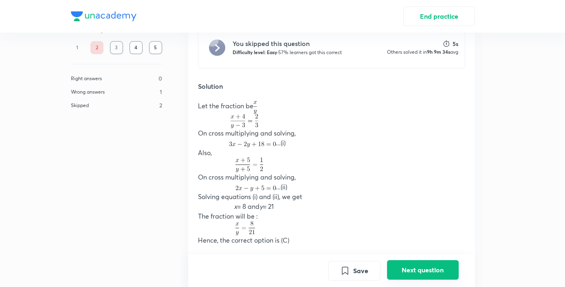
click at [397, 265] on button "Next question" at bounding box center [423, 270] width 72 height 20
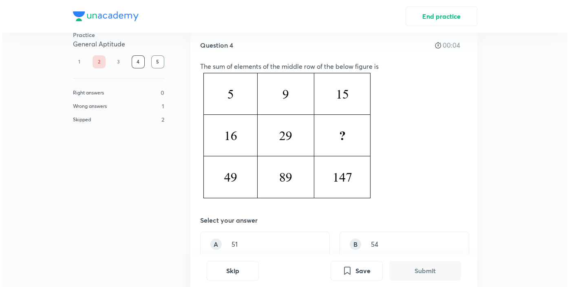
scroll to position [19, 0]
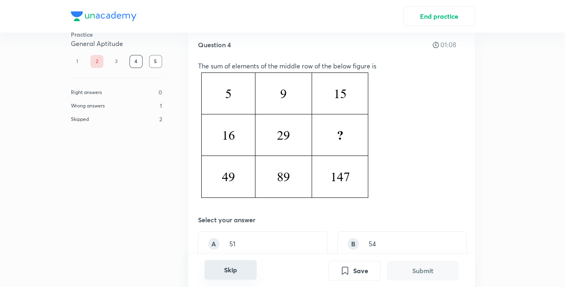
click at [240, 271] on button "Skip" at bounding box center [231, 270] width 52 height 20
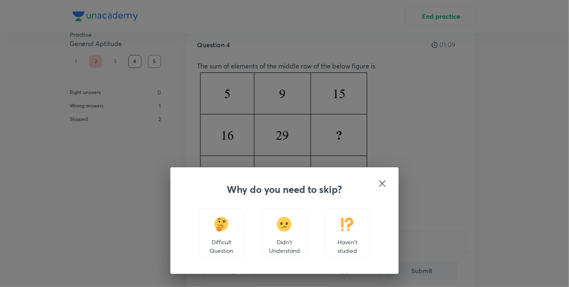
click at [352, 218] on img at bounding box center [347, 224] width 15 height 15
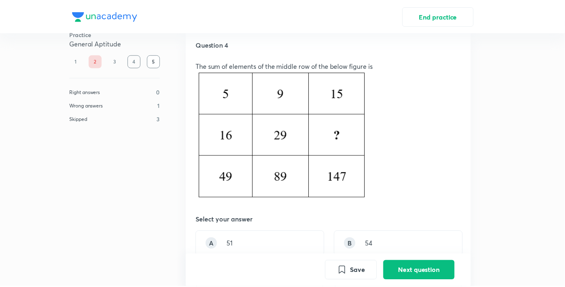
scroll to position [332, 0]
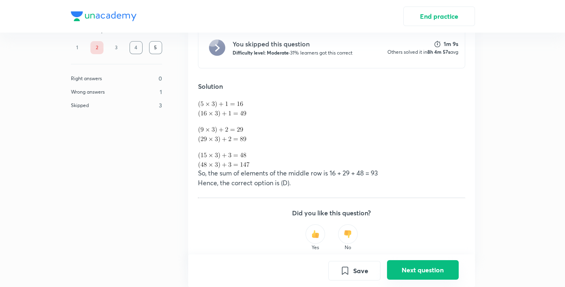
click at [407, 273] on button "Next question" at bounding box center [423, 270] width 72 height 20
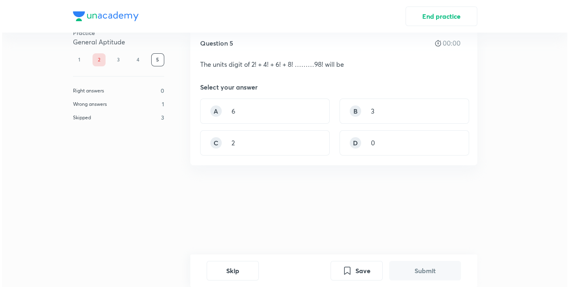
scroll to position [0, 0]
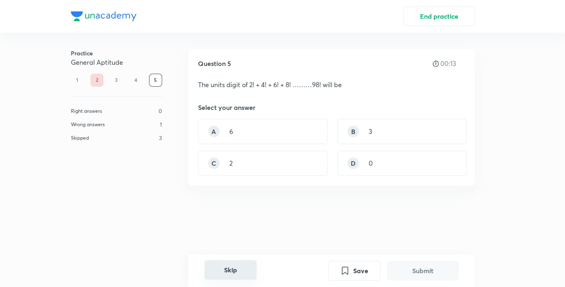
click at [229, 277] on button "Skip" at bounding box center [231, 270] width 52 height 20
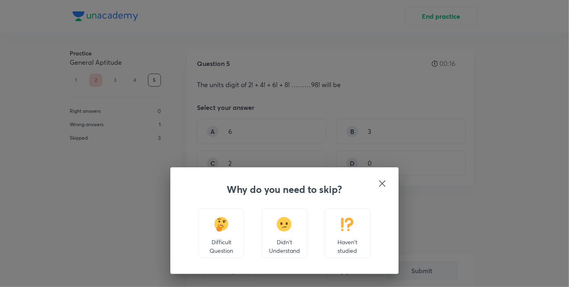
click at [344, 225] on img at bounding box center [347, 224] width 15 height 15
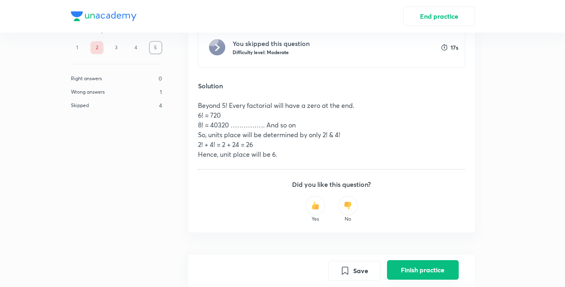
click at [438, 272] on button "Finish practice" at bounding box center [423, 270] width 72 height 20
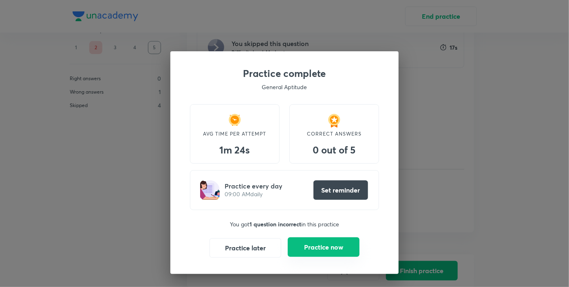
click at [329, 250] on button "Practice now" at bounding box center [324, 248] width 72 height 20
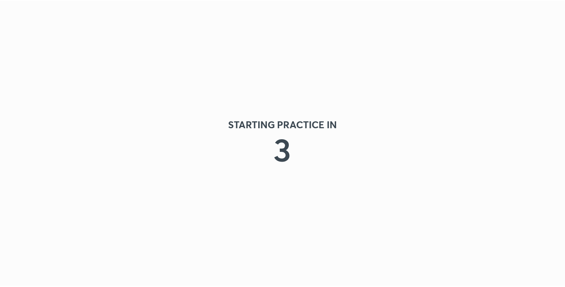
scroll to position [0, 0]
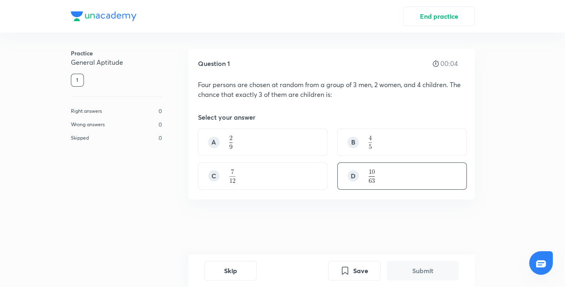
click at [369, 170] on img at bounding box center [372, 176] width 7 height 13
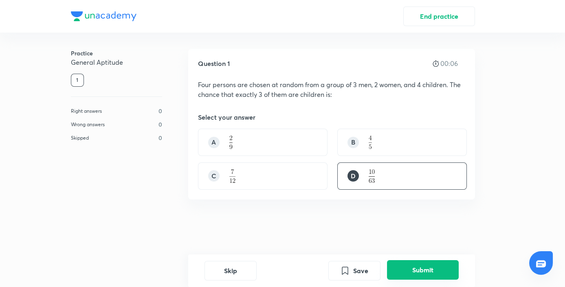
click at [430, 267] on button "Submit" at bounding box center [423, 270] width 72 height 20
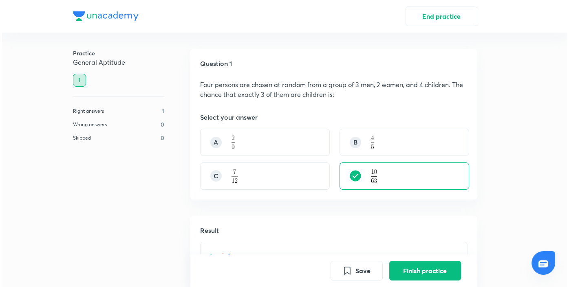
scroll to position [215, 0]
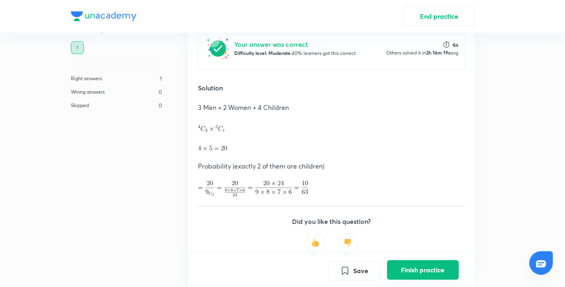
click at [413, 272] on button "Finish practice" at bounding box center [423, 270] width 72 height 20
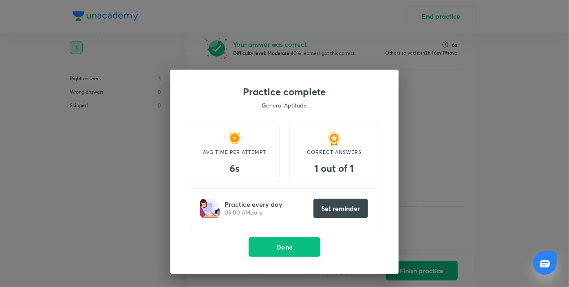
click at [288, 248] on button "Done" at bounding box center [285, 248] width 72 height 20
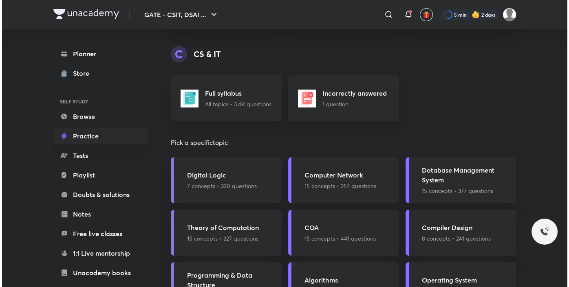
scroll to position [527, 0]
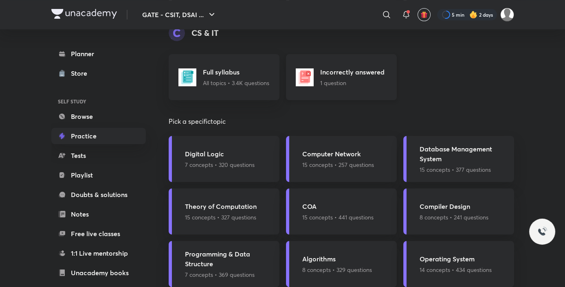
click at [347, 81] on p "1 question" at bounding box center [352, 83] width 64 height 9
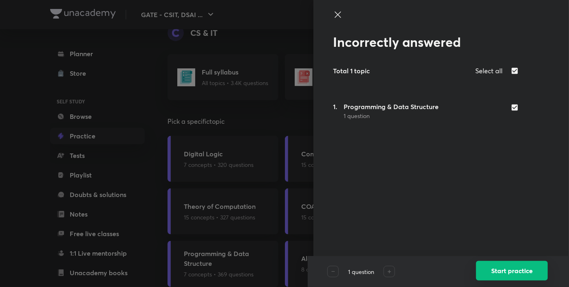
click at [509, 272] on button "Start practice" at bounding box center [512, 271] width 72 height 20
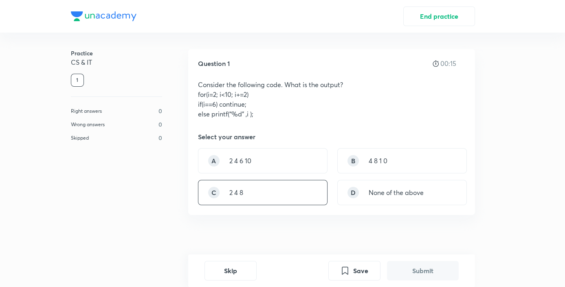
click at [277, 198] on div "C 2 4 8" at bounding box center [263, 192] width 130 height 25
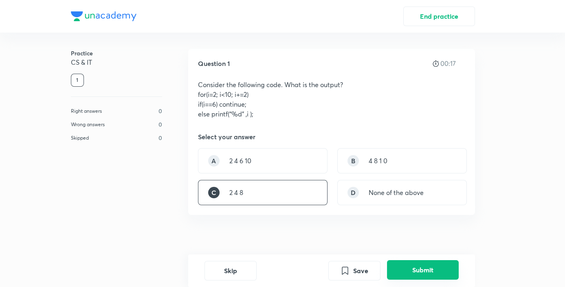
click at [416, 266] on button "Submit" at bounding box center [423, 270] width 72 height 20
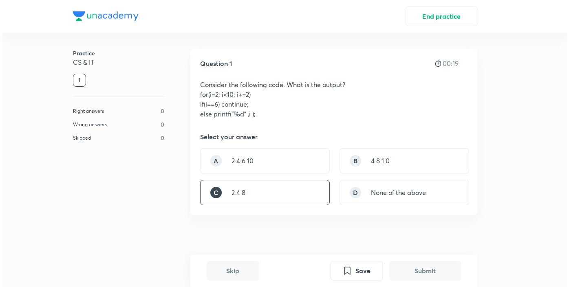
scroll to position [213, 0]
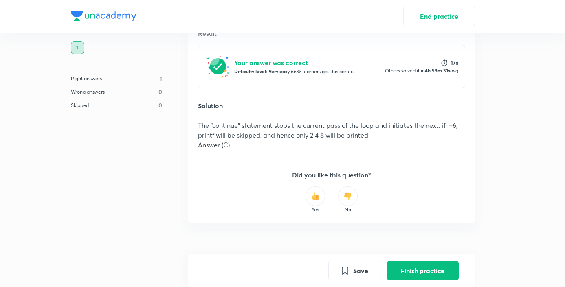
click at [416, 266] on button "Finish practice" at bounding box center [423, 271] width 72 height 20
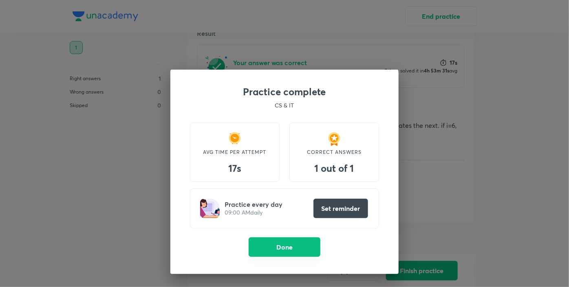
click at [293, 251] on button "Done" at bounding box center [285, 248] width 72 height 20
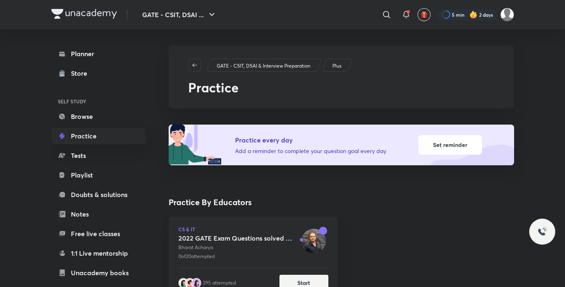
click at [101, 19] on div at bounding box center [84, 15] width 66 height 12
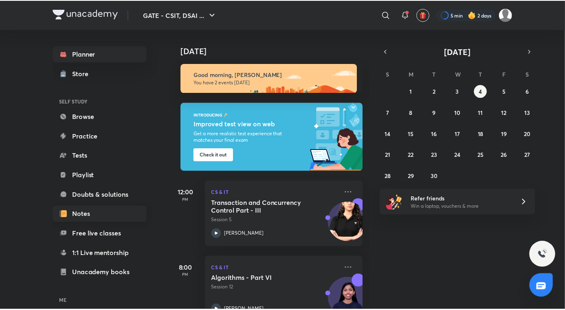
scroll to position [56, 0]
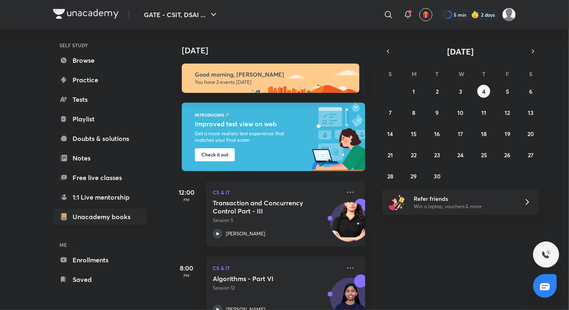
click at [110, 220] on link "Unacademy books" at bounding box center [100, 217] width 95 height 16
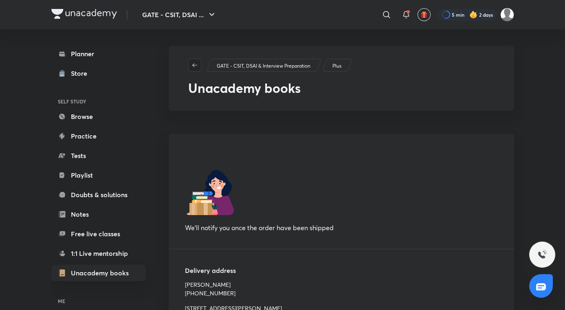
click at [194, 66] on icon "button" at bounding box center [194, 65] width 5 height 4
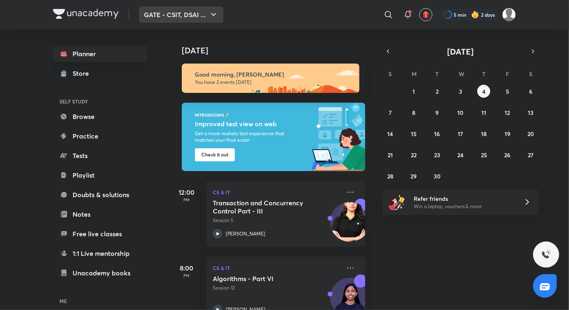
click at [192, 19] on button "GATE - CSIT, DSAI ..." at bounding box center [181, 15] width 84 height 16
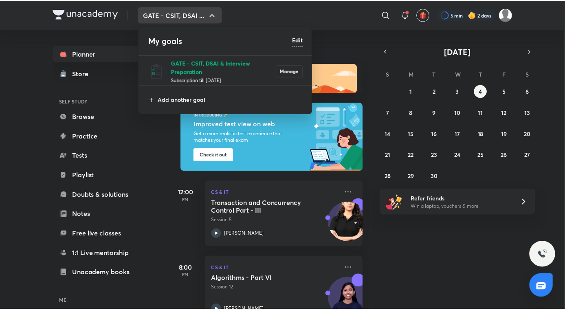
scroll to position [4, 0]
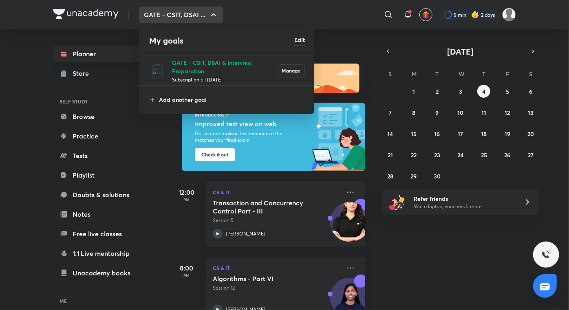
click at [116, 195] on div at bounding box center [284, 155] width 569 height 310
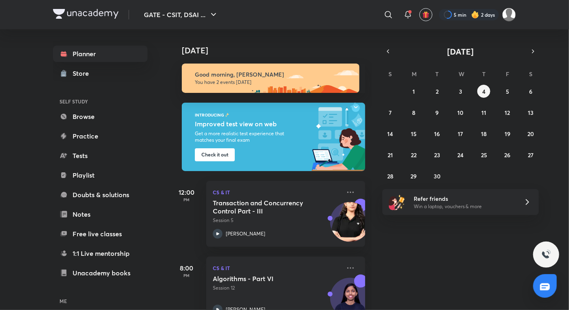
click at [116, 195] on link "Doubts & solutions" at bounding box center [100, 195] width 95 height 16
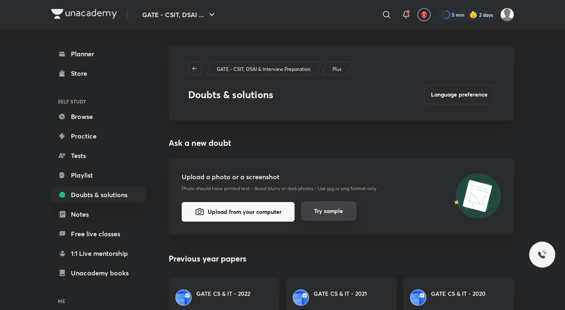
click at [317, 220] on button "Try sample" at bounding box center [328, 211] width 55 height 20
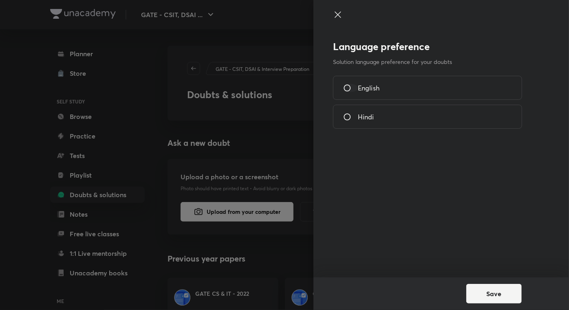
click at [348, 87] on input "English" at bounding box center [350, 88] width 15 height 8
radio input "true"
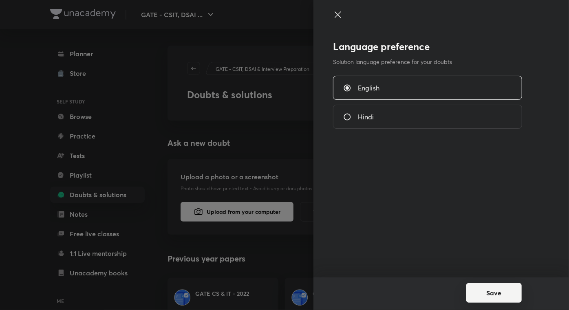
click at [492, 287] on button "Save" at bounding box center [493, 293] width 55 height 20
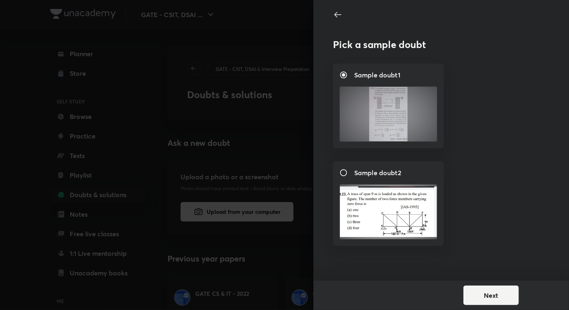
click at [386, 204] on img at bounding box center [388, 212] width 97 height 55
radio input "false"
radio input "true"
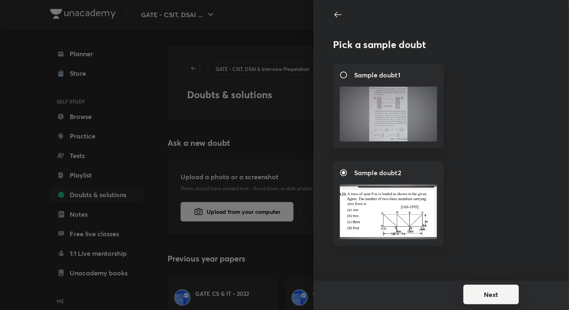
click at [480, 287] on button "Next" at bounding box center [490, 295] width 55 height 20
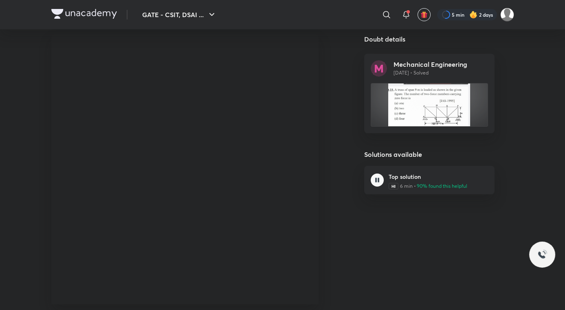
scroll to position [99, 0]
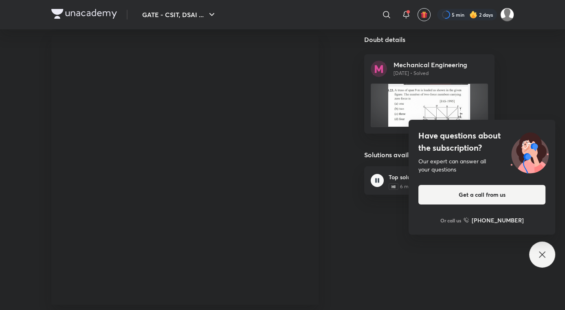
click at [544, 258] on icon at bounding box center [542, 255] width 10 height 10
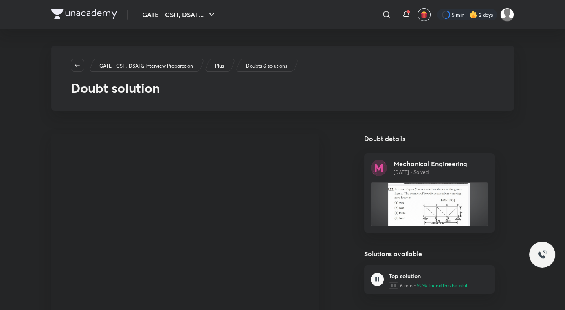
scroll to position [0, 0]
click at [77, 69] on button "button" at bounding box center [77, 65] width 13 height 13
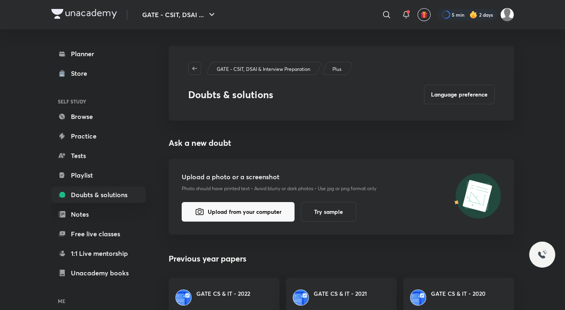
click at [337, 70] on p "Plus" at bounding box center [336, 69] width 9 height 7
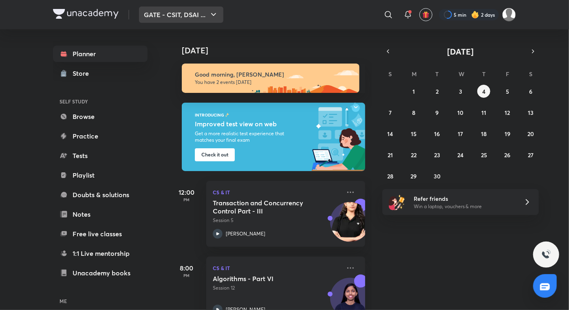
click at [177, 15] on button "GATE - CSIT, DSAI ..." at bounding box center [181, 15] width 84 height 16
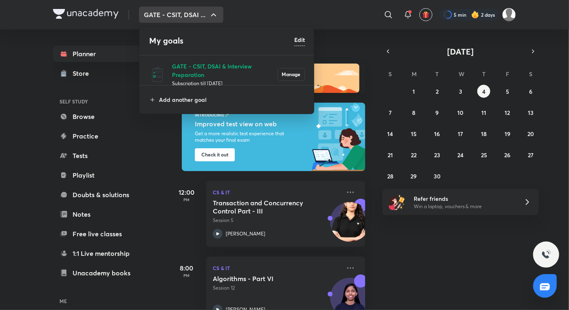
click at [299, 40] on h6 "Edit" at bounding box center [299, 39] width 11 height 9
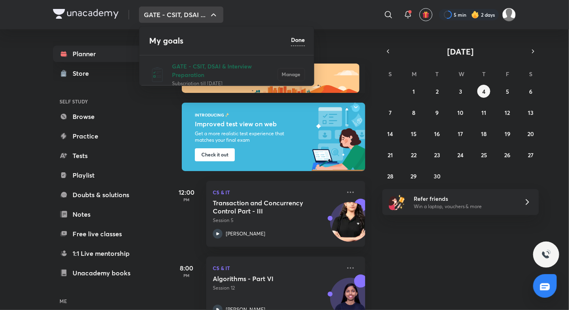
click at [299, 40] on h6 "Done" at bounding box center [298, 39] width 14 height 9
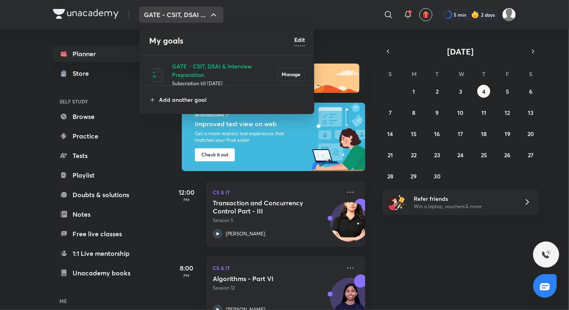
click at [509, 15] on div at bounding box center [284, 155] width 569 height 310
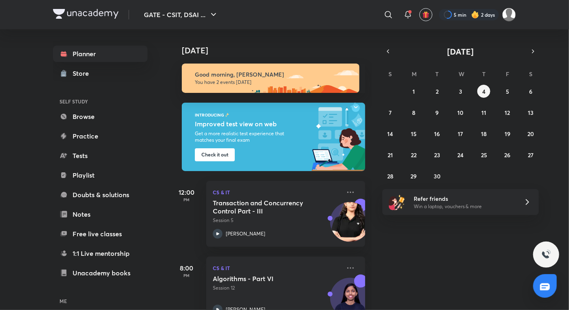
click at [509, 15] on img at bounding box center [509, 15] width 14 height 14
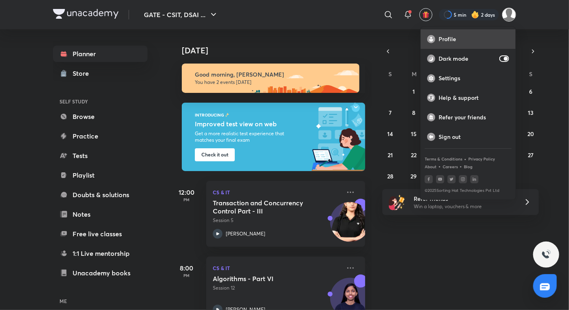
click at [474, 38] on p "Profile" at bounding box center [473, 38] width 70 height 7
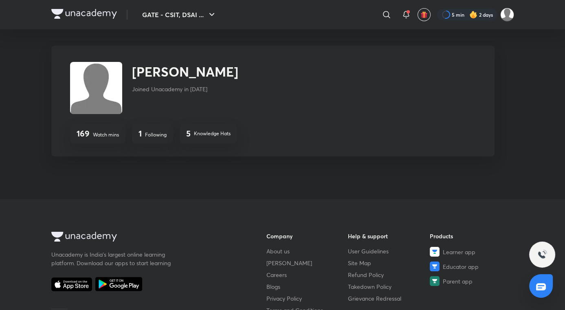
click at [187, 134] on h4 "5" at bounding box center [188, 134] width 4 height 10
click at [145, 135] on p "Following" at bounding box center [156, 134] width 22 height 7
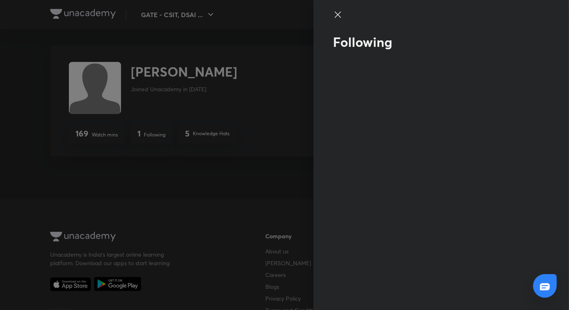
click at [340, 18] on icon at bounding box center [338, 15] width 10 height 10
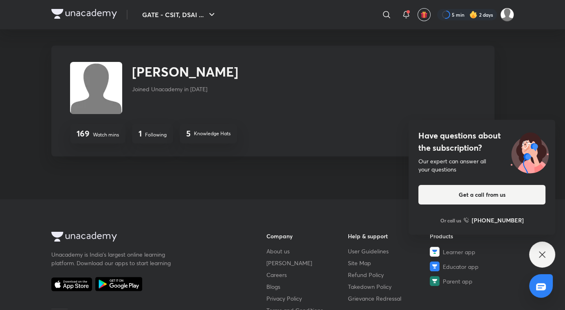
click at [154, 137] on p "Following" at bounding box center [156, 134] width 22 height 7
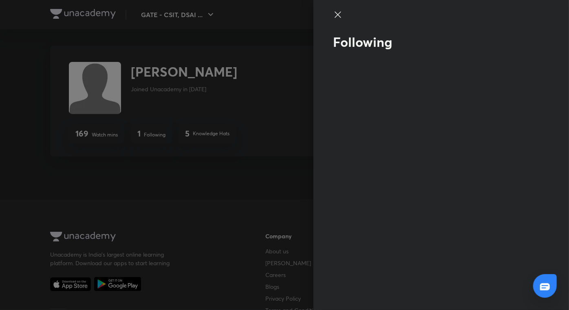
click at [337, 13] on icon at bounding box center [338, 14] width 6 height 6
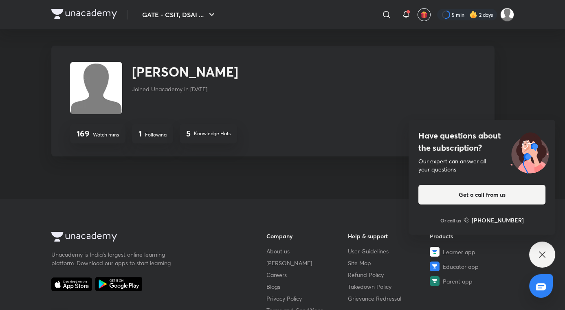
click at [531, 251] on div "Have questions about the subscription? Our expert can answer all your questions…" at bounding box center [542, 255] width 26 height 26
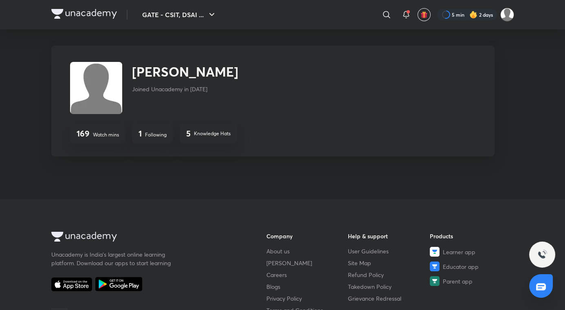
click at [76, 12] on img at bounding box center [84, 14] width 66 height 10
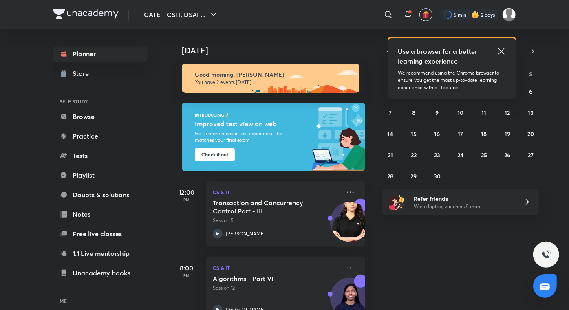
click at [504, 53] on icon at bounding box center [501, 51] width 10 height 10
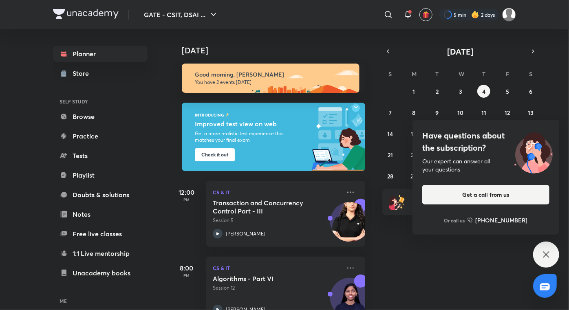
click at [543, 252] on icon at bounding box center [546, 254] width 6 height 6
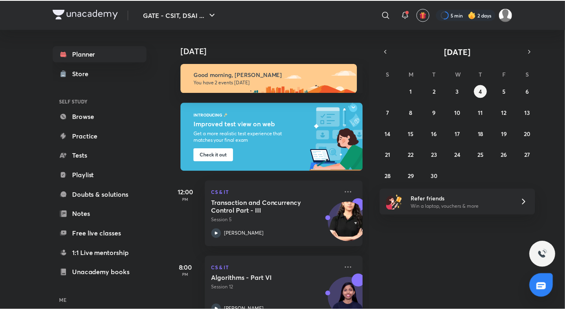
scroll to position [24, 0]
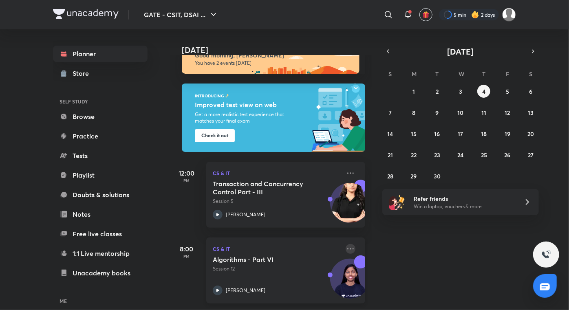
click at [346, 244] on icon at bounding box center [351, 249] width 10 height 10
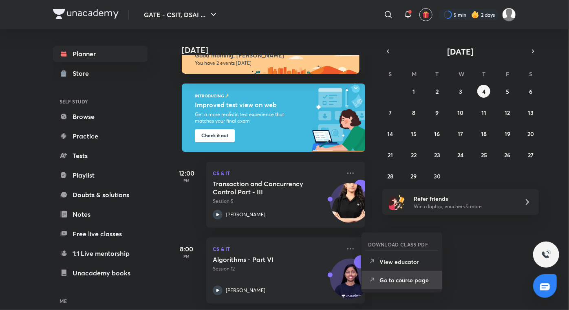
click at [392, 280] on p "Go to course page" at bounding box center [407, 280] width 56 height 9
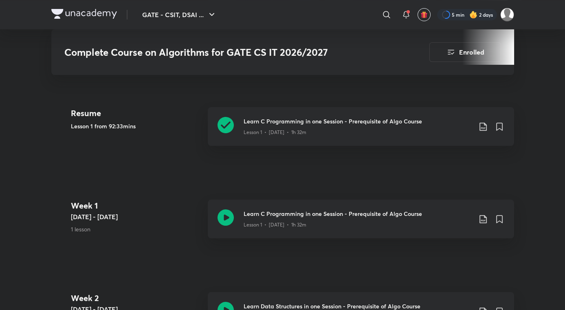
scroll to position [324, 0]
click at [86, 12] on img at bounding box center [84, 14] width 66 height 10
